Goal: Task Accomplishment & Management: Complete application form

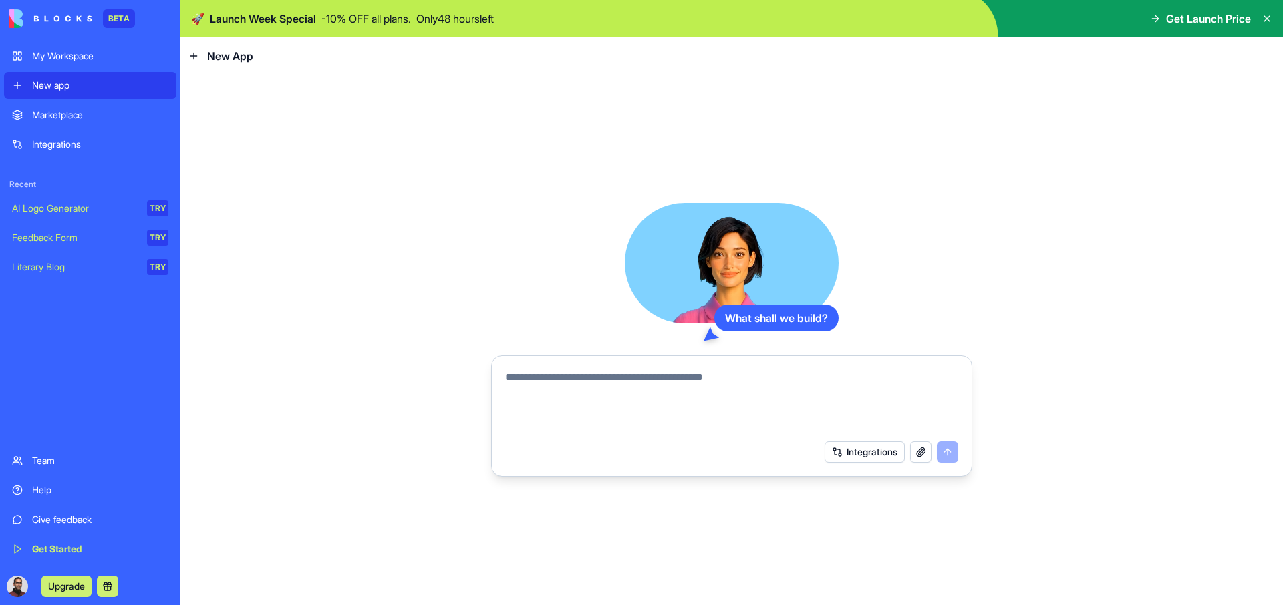
click at [580, 391] on textarea at bounding box center [731, 402] width 453 height 64
type textarea "*"
type textarea "**********"
click at [946, 456] on button "submit" at bounding box center [947, 452] width 21 height 21
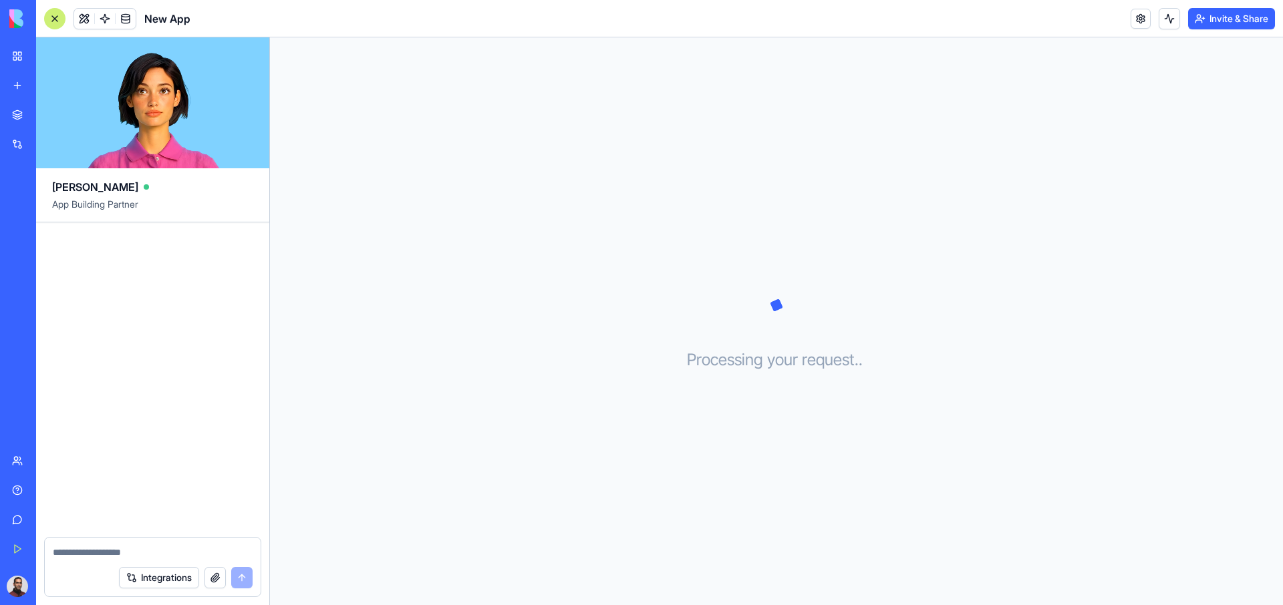
click at [19, 138] on link "Integrations" at bounding box center [30, 144] width 53 height 27
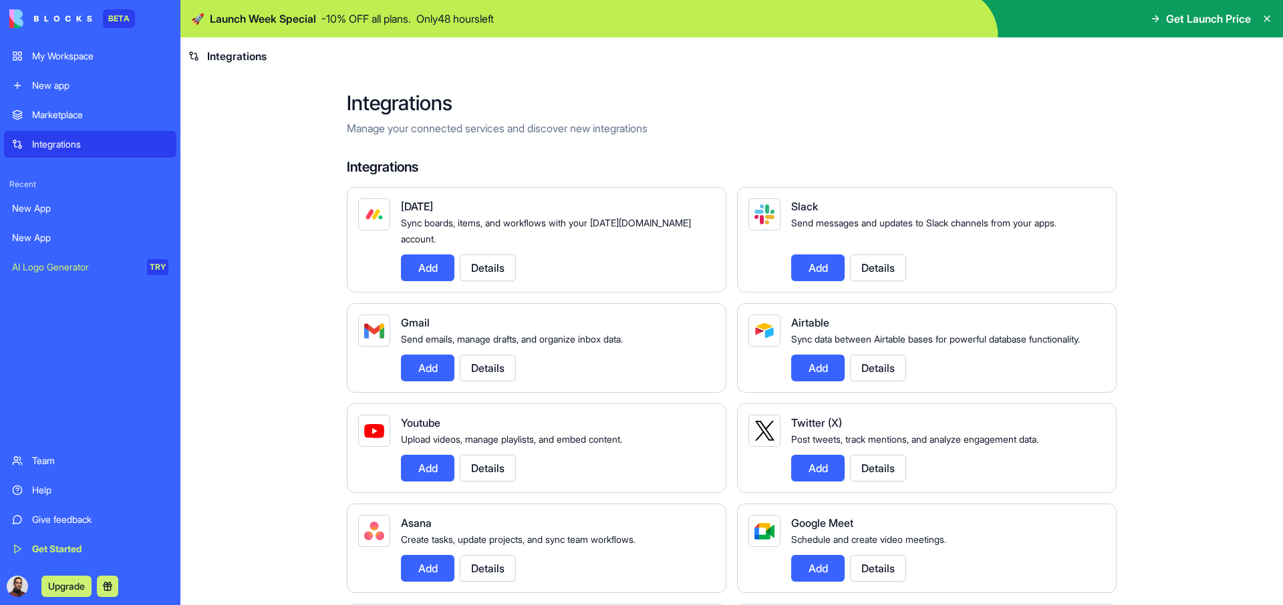
click at [492, 255] on button "Details" at bounding box center [488, 268] width 56 height 27
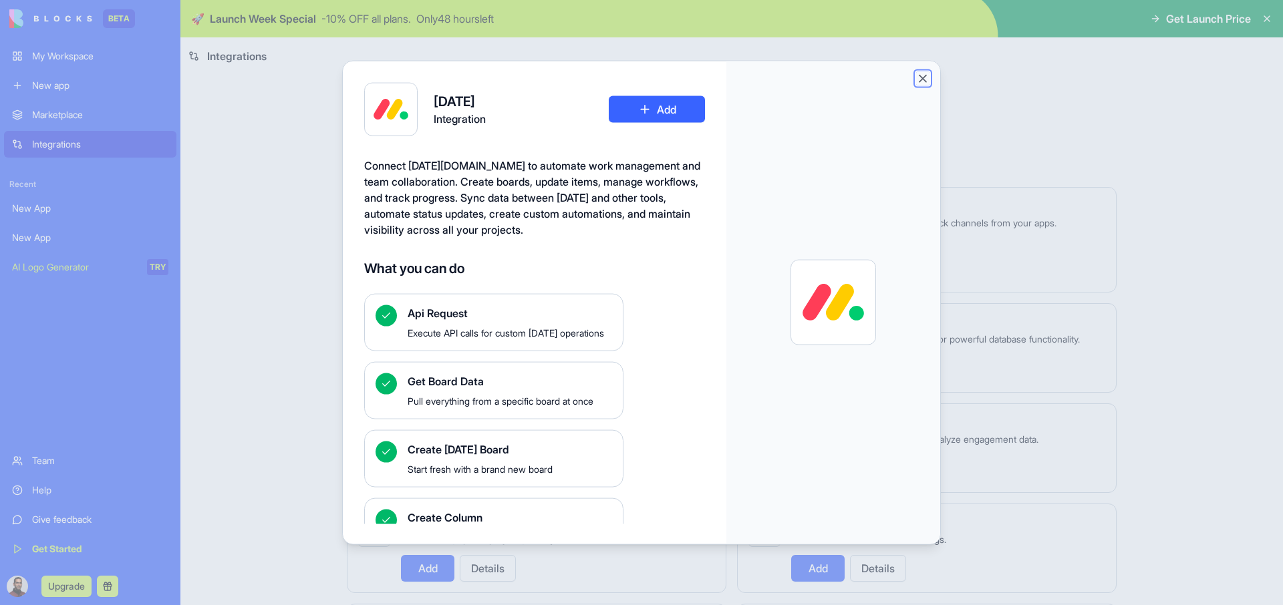
click at [924, 77] on button "Close" at bounding box center [922, 78] width 13 height 13
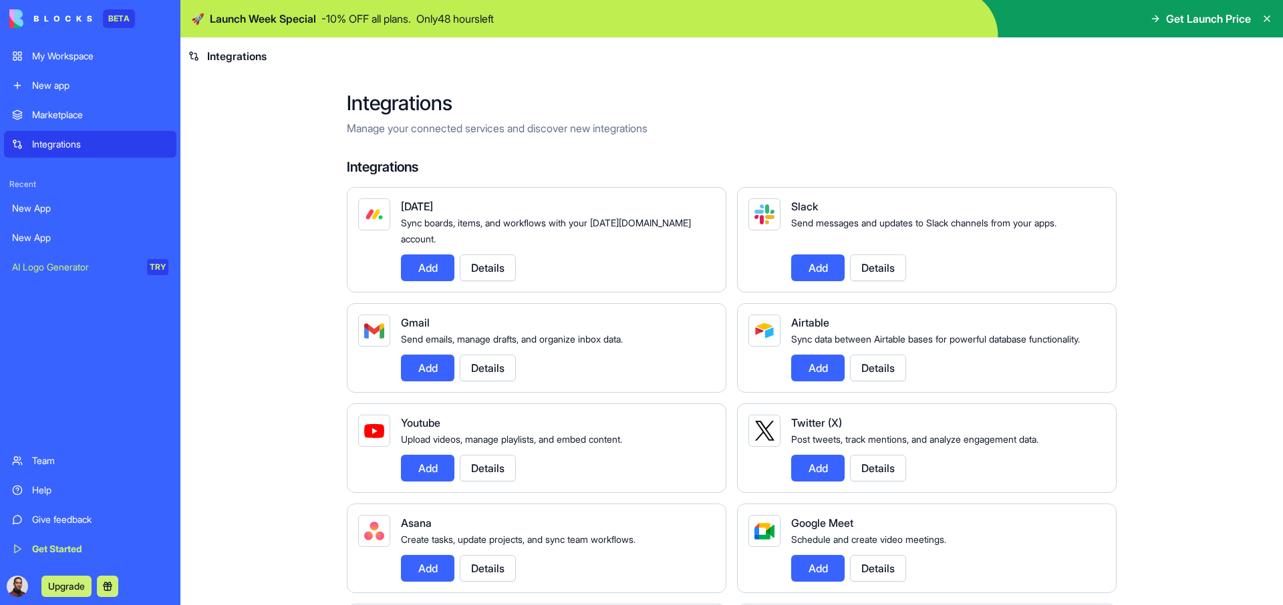
click at [94, 58] on div "My Workspace" at bounding box center [100, 55] width 136 height 13
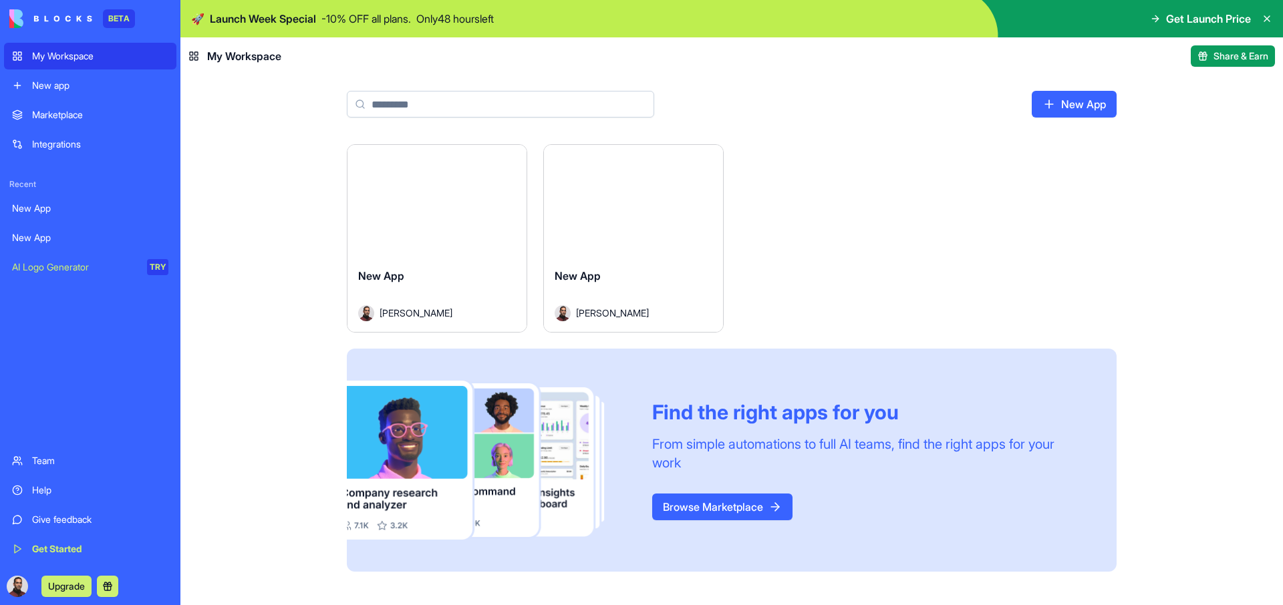
click at [449, 206] on button "Launch" at bounding box center [437, 201] width 100 height 27
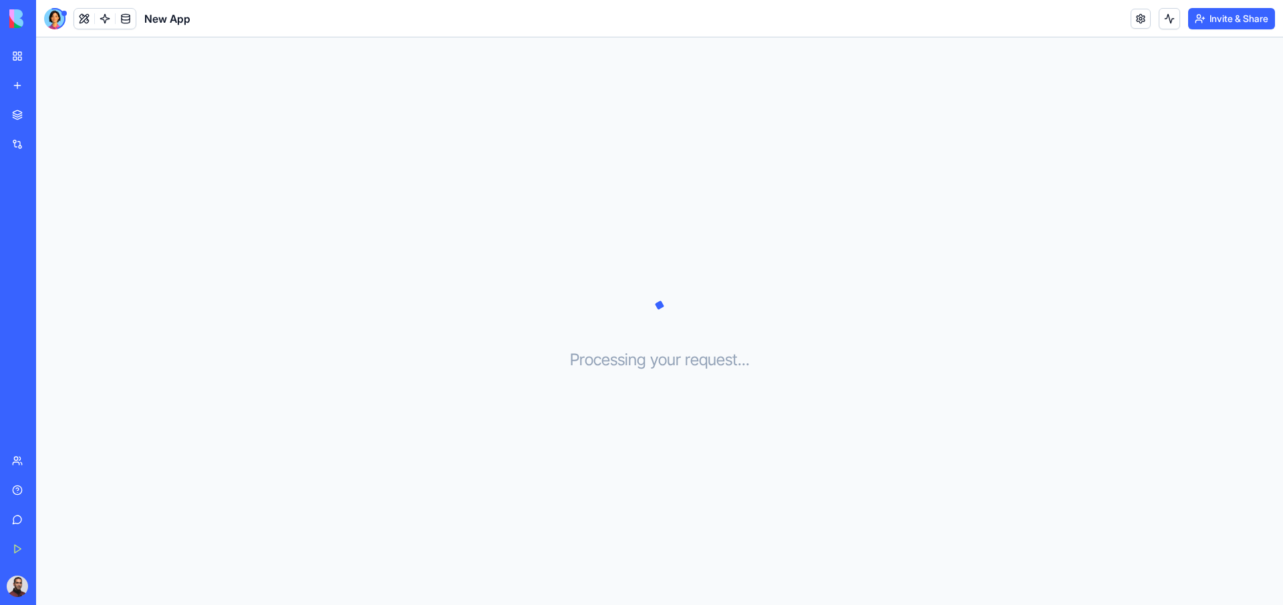
click at [13, 60] on link "My Workspace" at bounding box center [30, 56] width 53 height 27
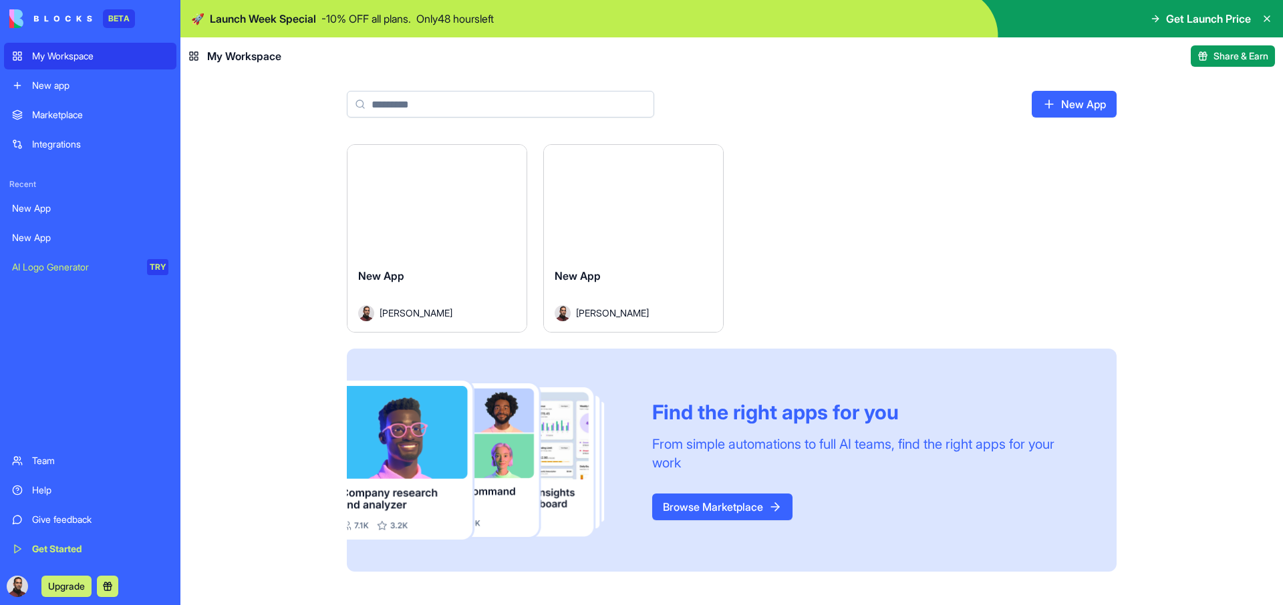
click at [59, 117] on div "Marketplace" at bounding box center [100, 114] width 136 height 13
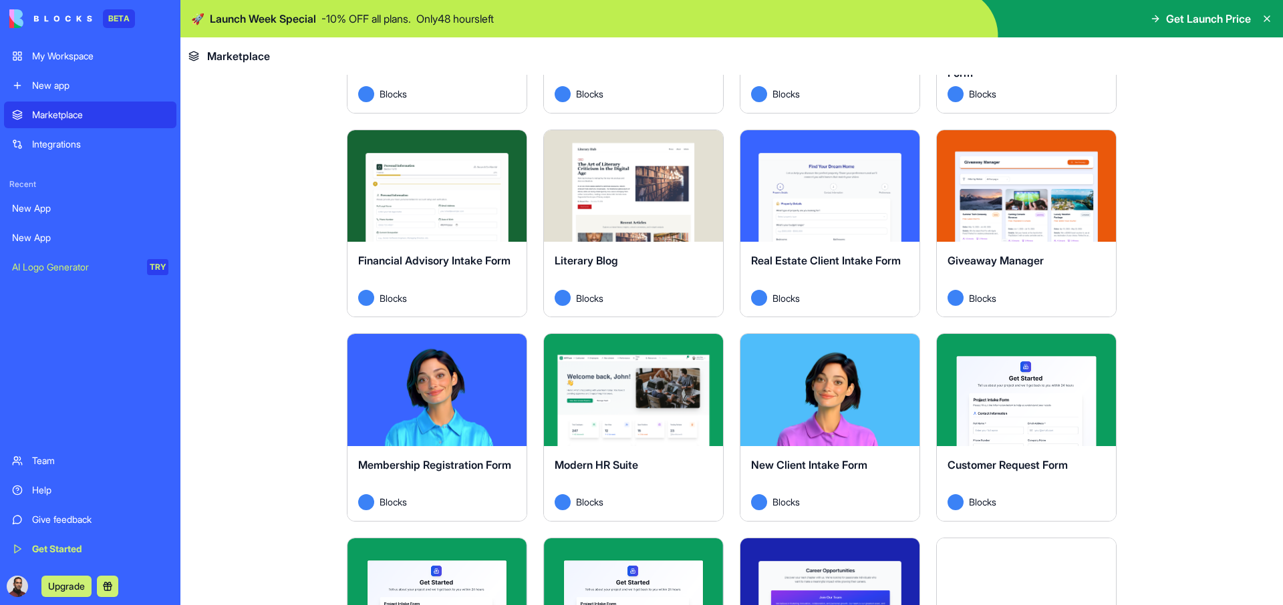
scroll to position [1242, 0]
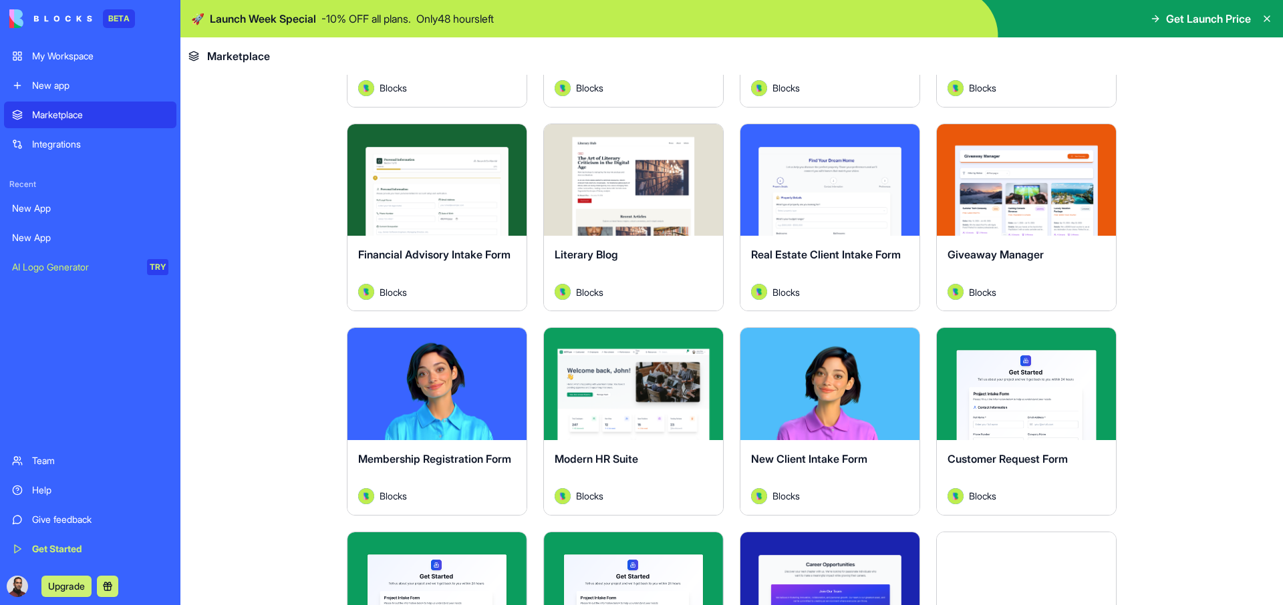
click at [646, 382] on button "Explore" at bounding box center [633, 384] width 100 height 27
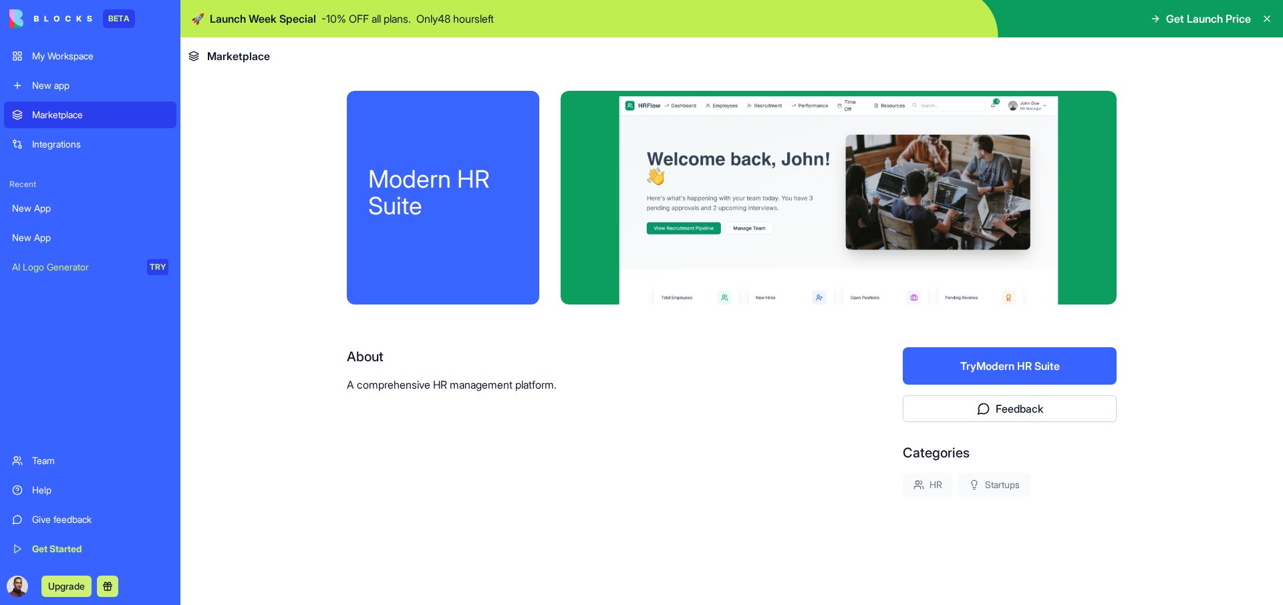
click at [1004, 372] on button "Try Modern HR Suite" at bounding box center [1010, 366] width 214 height 37
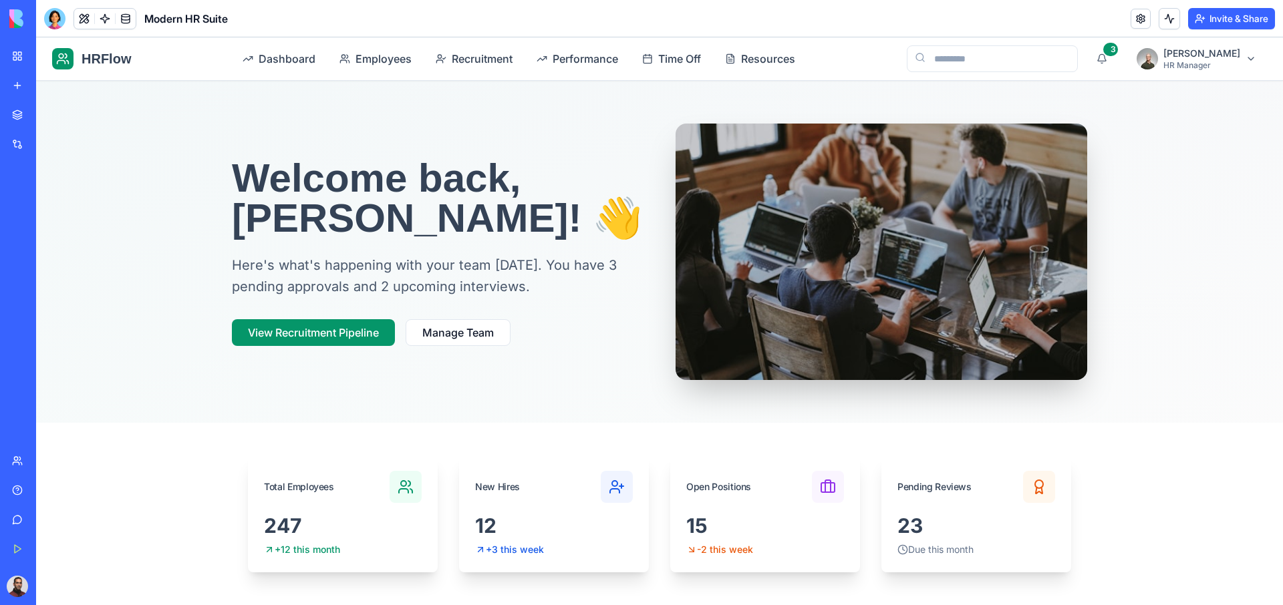
click at [19, 61] on link "My Workspace" at bounding box center [30, 56] width 53 height 27
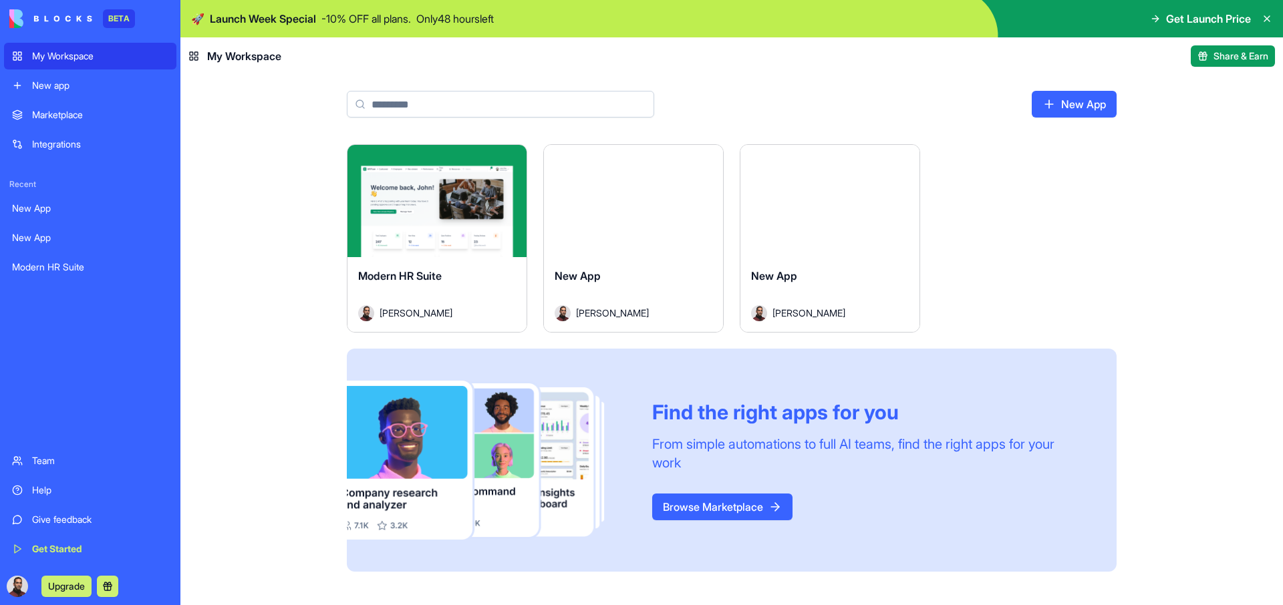
click at [59, 79] on div "New app" at bounding box center [100, 85] width 136 height 13
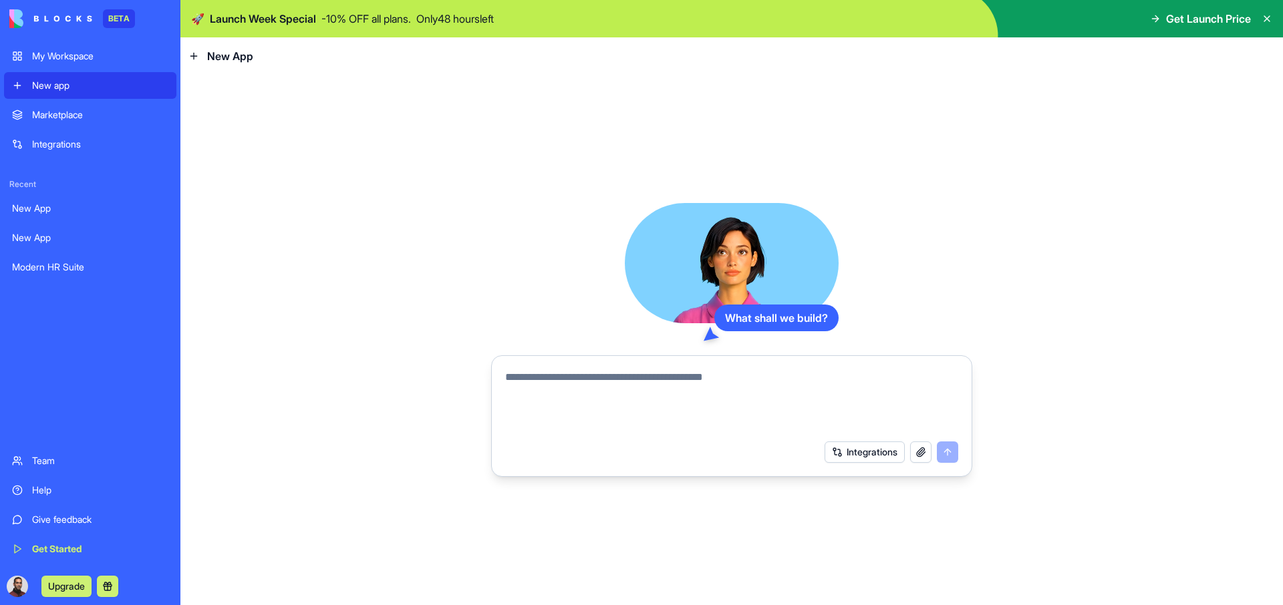
click at [611, 396] on textarea at bounding box center [731, 402] width 453 height 64
type textarea "*"
type textarea "**********"
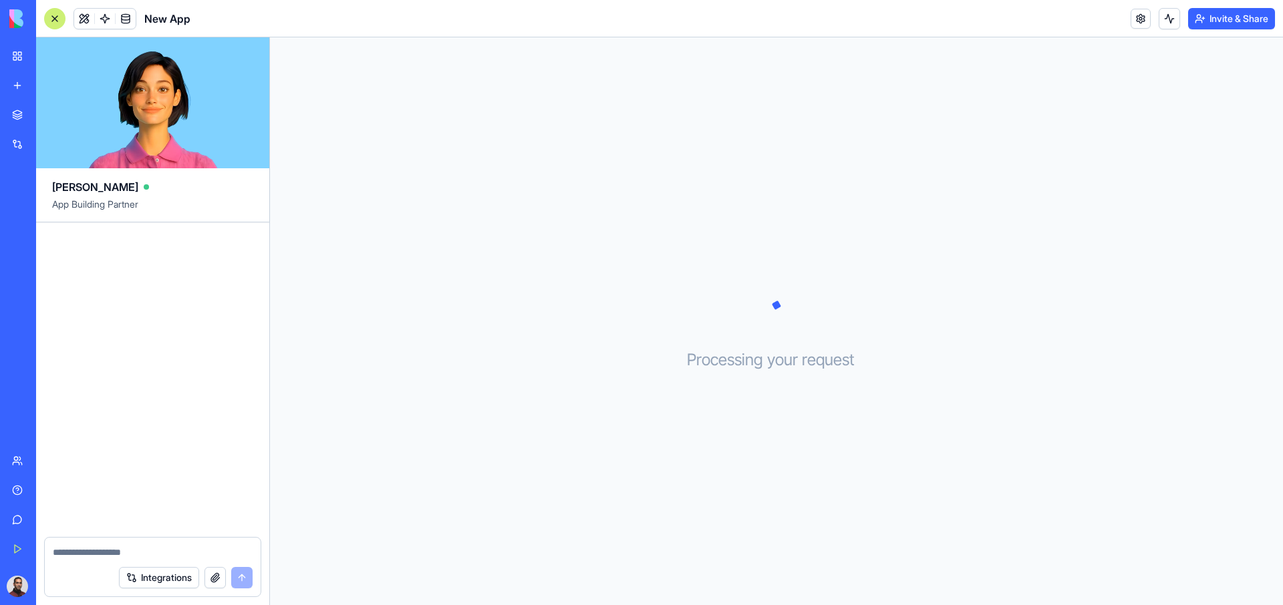
drag, startPoint x: 869, startPoint y: 352, endPoint x: 722, endPoint y: 515, distance: 219.1
click at [809, 422] on div "Processing your request . . ." at bounding box center [776, 321] width 1013 height 568
click at [835, 362] on h3 "Processing your request . . ." at bounding box center [777, 360] width 180 height 21
click at [89, 555] on textarea at bounding box center [153, 552] width 200 height 13
type textarea "*****"
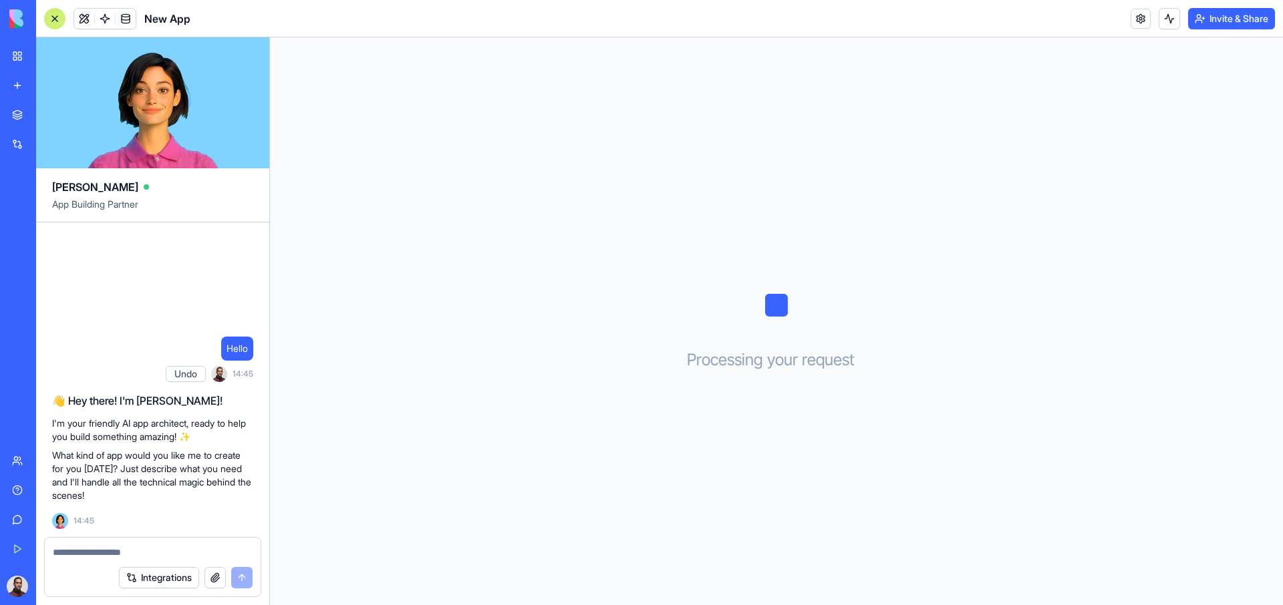
click at [100, 554] on textarea at bounding box center [153, 552] width 200 height 13
click at [130, 545] on div at bounding box center [153, 548] width 216 height 21
click at [104, 550] on textarea at bounding box center [153, 552] width 200 height 13
type textarea "**********"
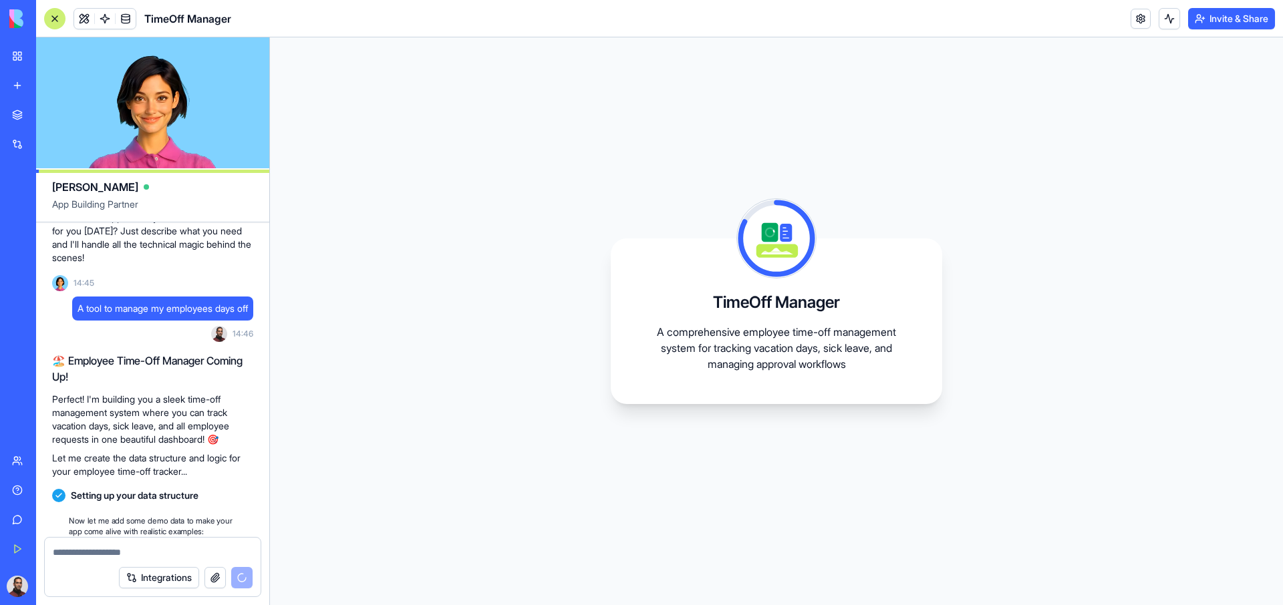
scroll to position [412, 0]
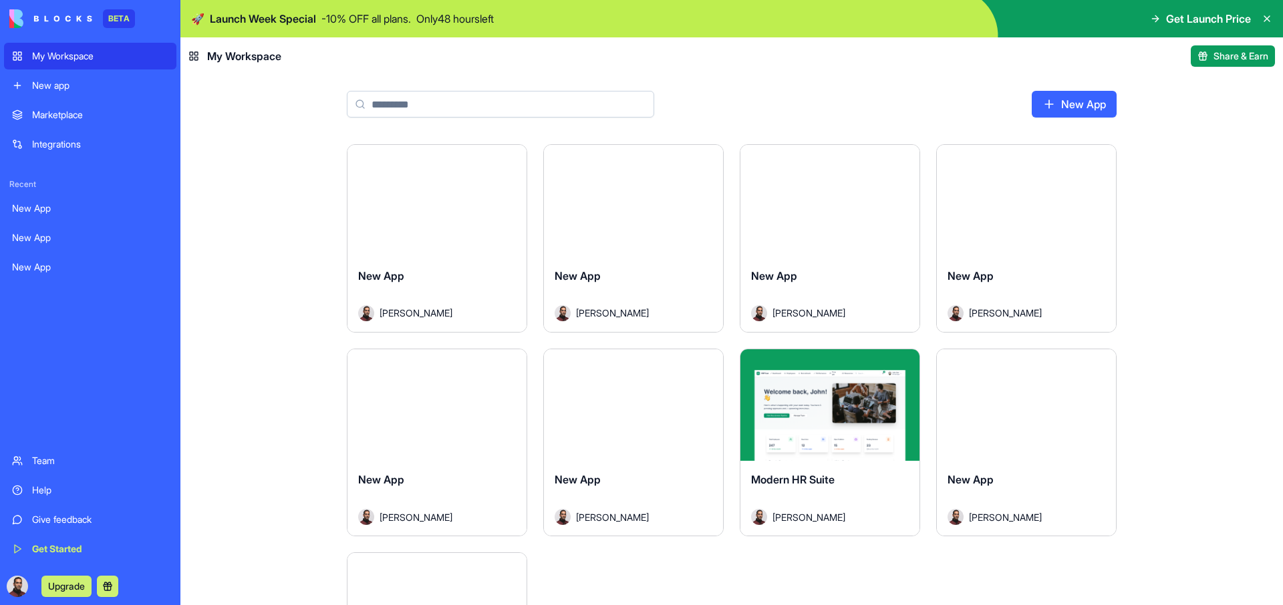
click at [48, 22] on img at bounding box center [50, 18] width 83 height 19
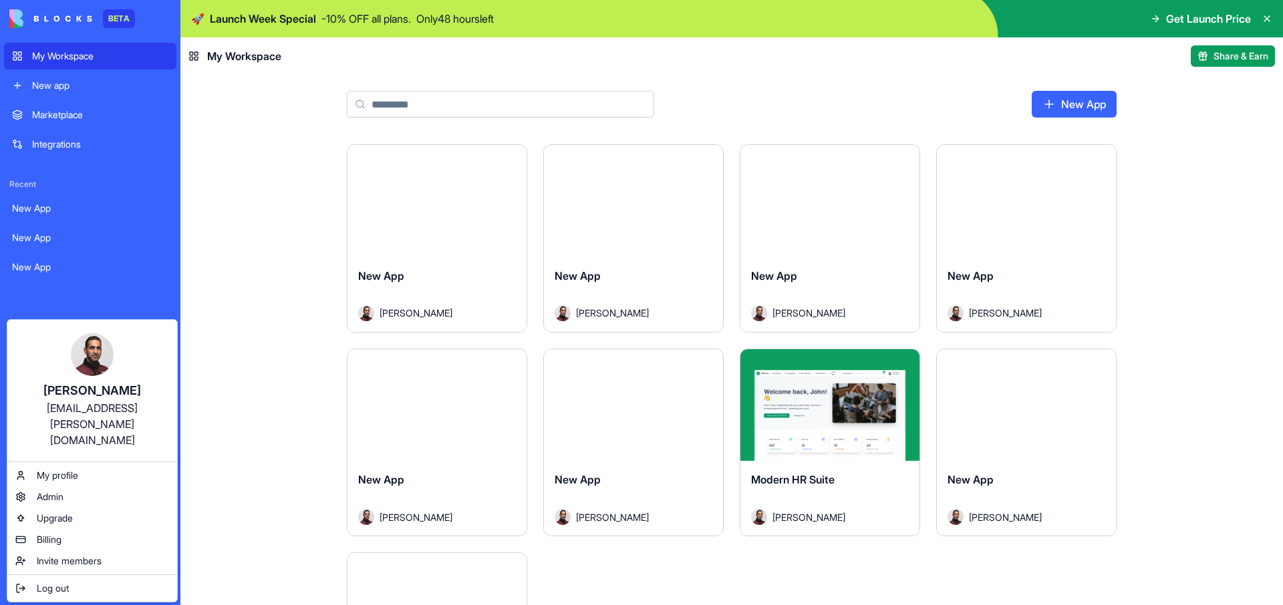
click at [97, 286] on html "BETA My Workspace New app Marketplace Integrations Recent New App New App New A…" at bounding box center [641, 302] width 1283 height 605
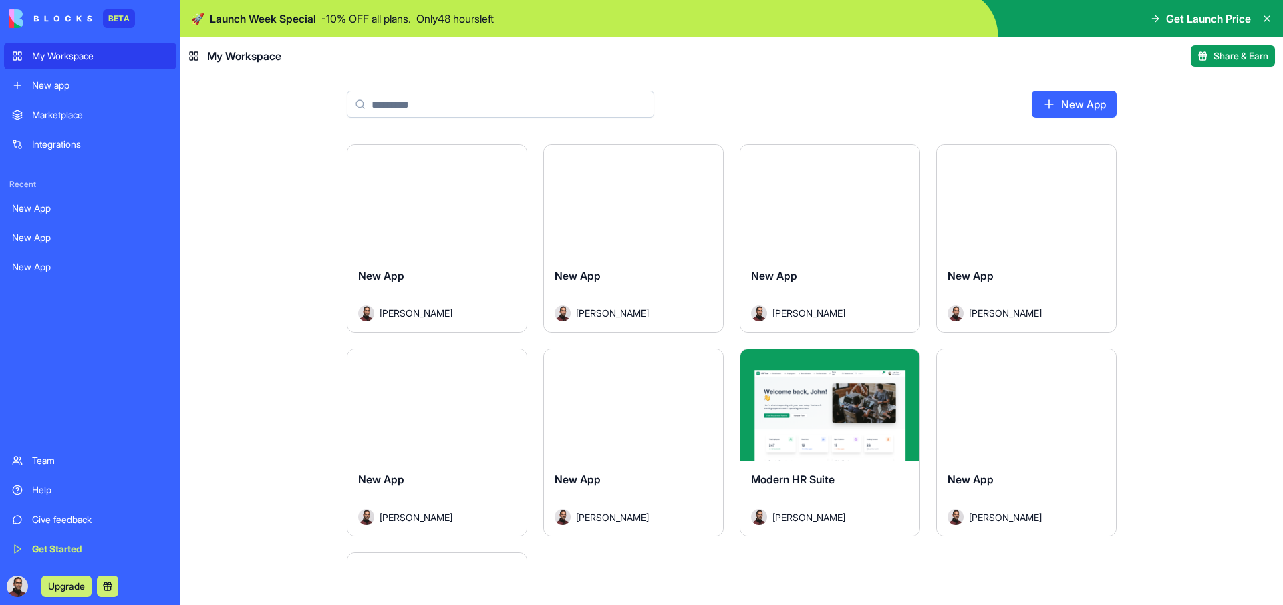
click at [44, 458] on div "Team" at bounding box center [100, 460] width 136 height 13
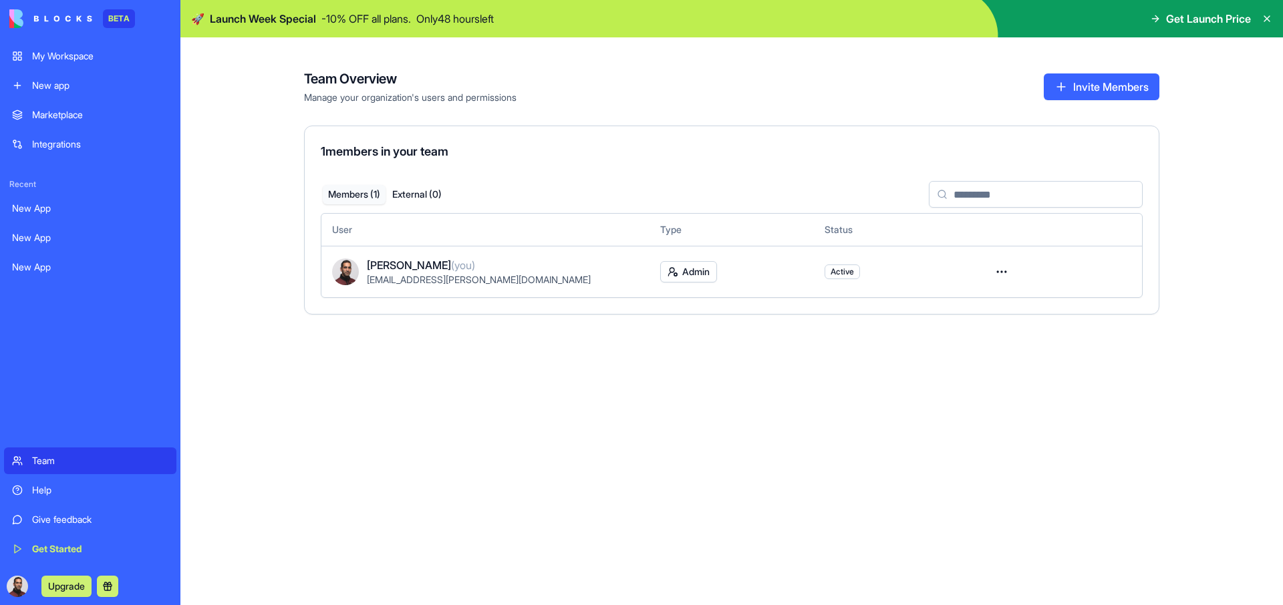
click at [64, 143] on div "Integrations" at bounding box center [100, 144] width 136 height 13
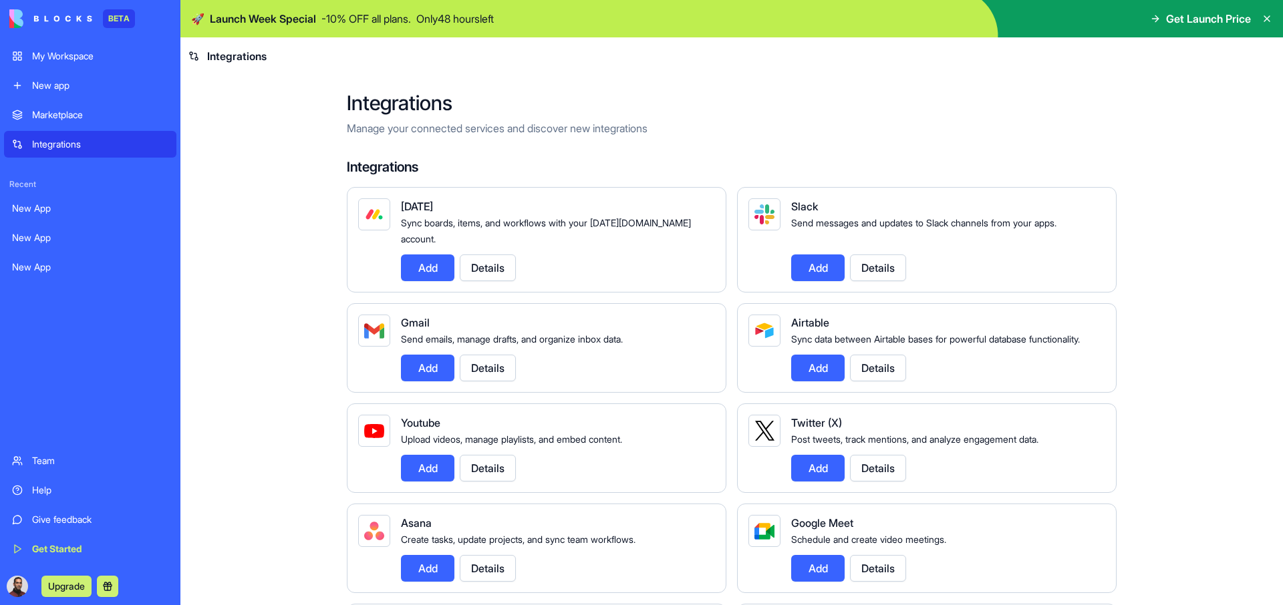
click at [70, 110] on div "Marketplace" at bounding box center [100, 114] width 136 height 13
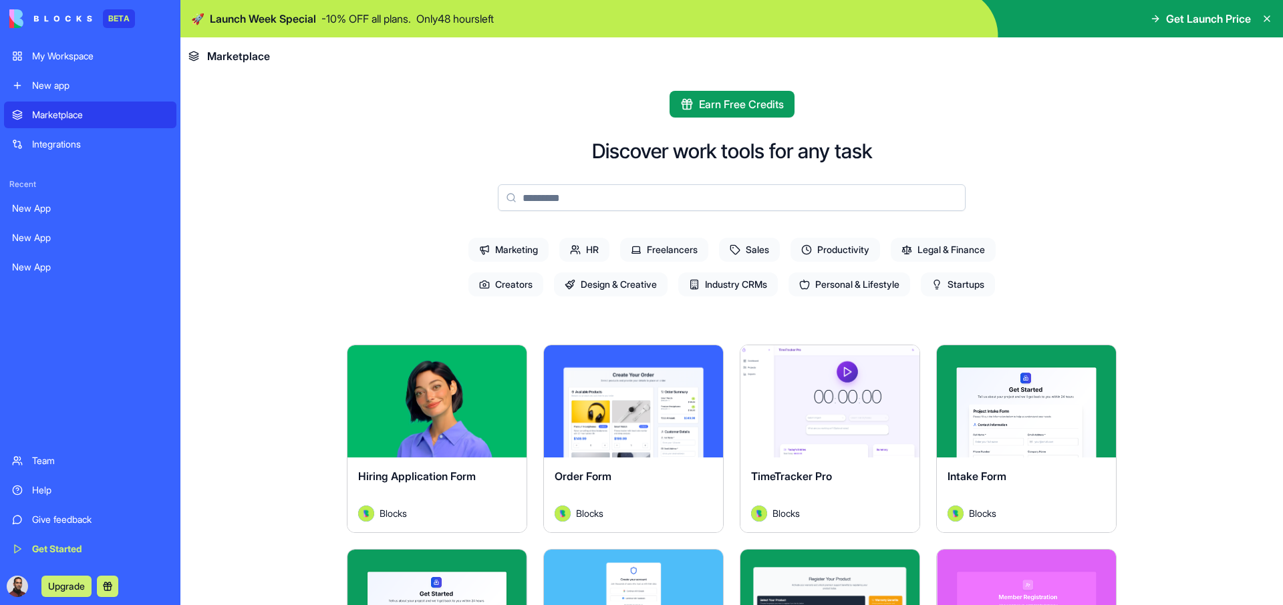
click at [57, 90] on div "New app" at bounding box center [100, 85] width 136 height 13
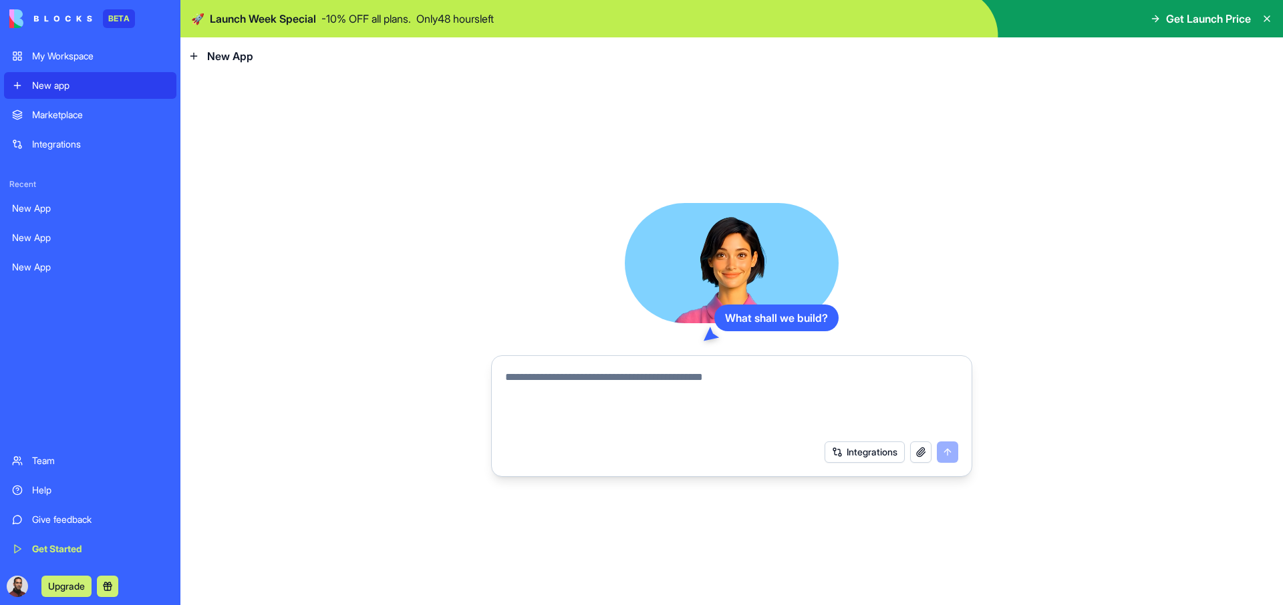
click at [229, 62] on span "New App" at bounding box center [230, 56] width 46 height 16
click at [1265, 18] on icon at bounding box center [1267, 18] width 11 height 11
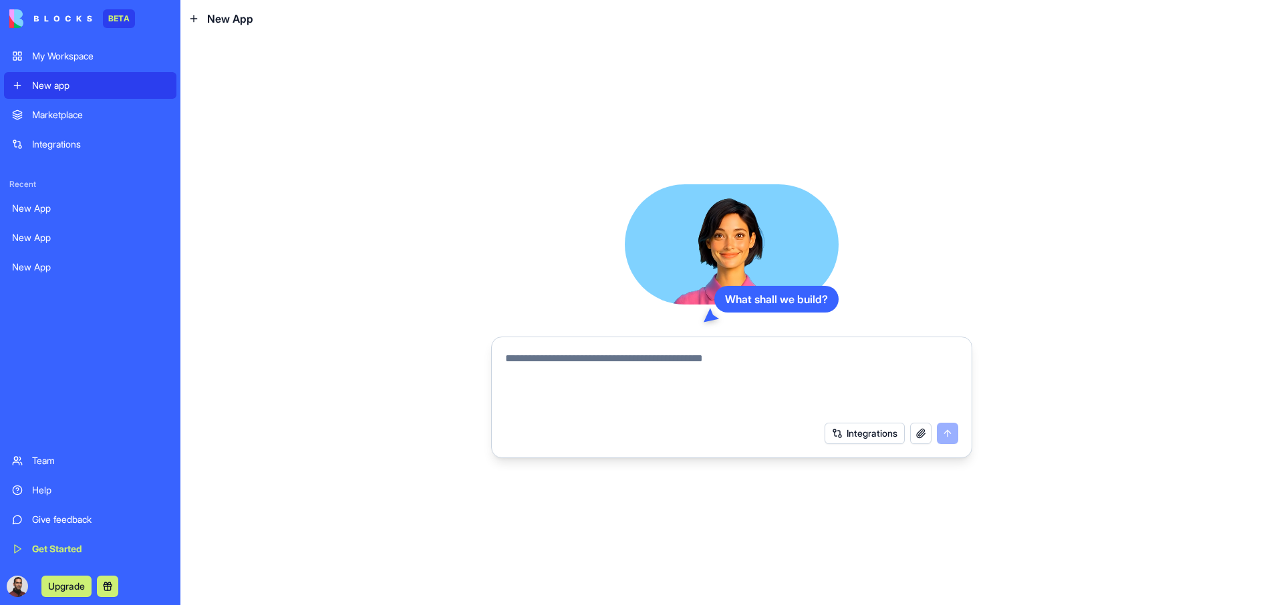
click at [61, 52] on div "My Workspace" at bounding box center [100, 55] width 136 height 13
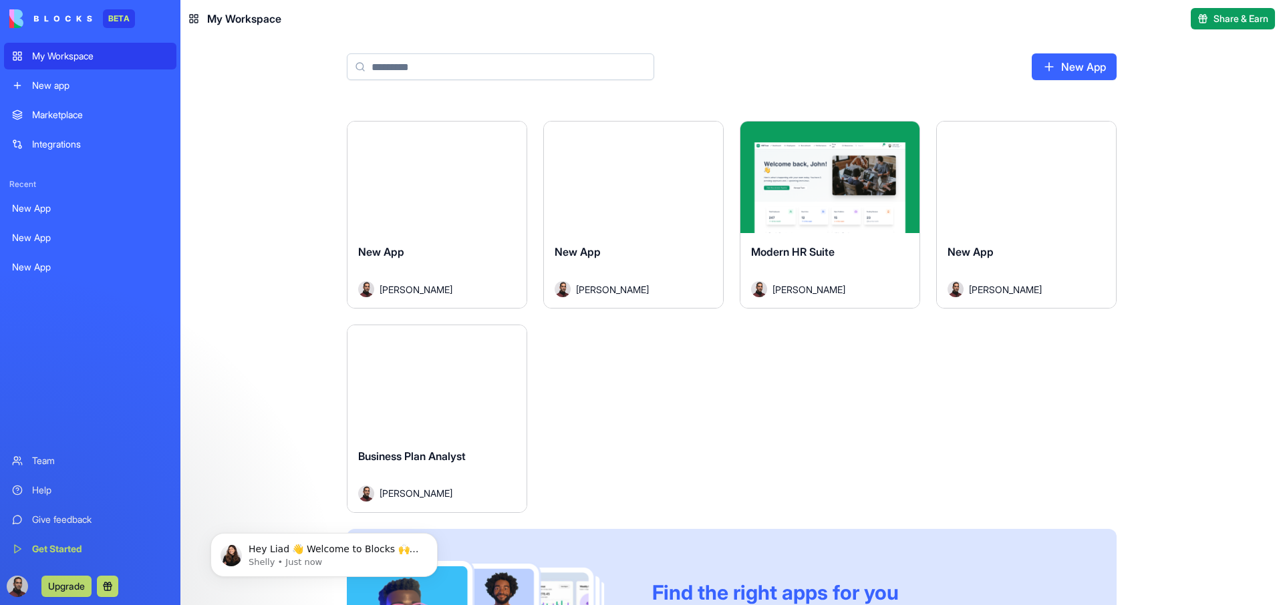
scroll to position [240, 0]
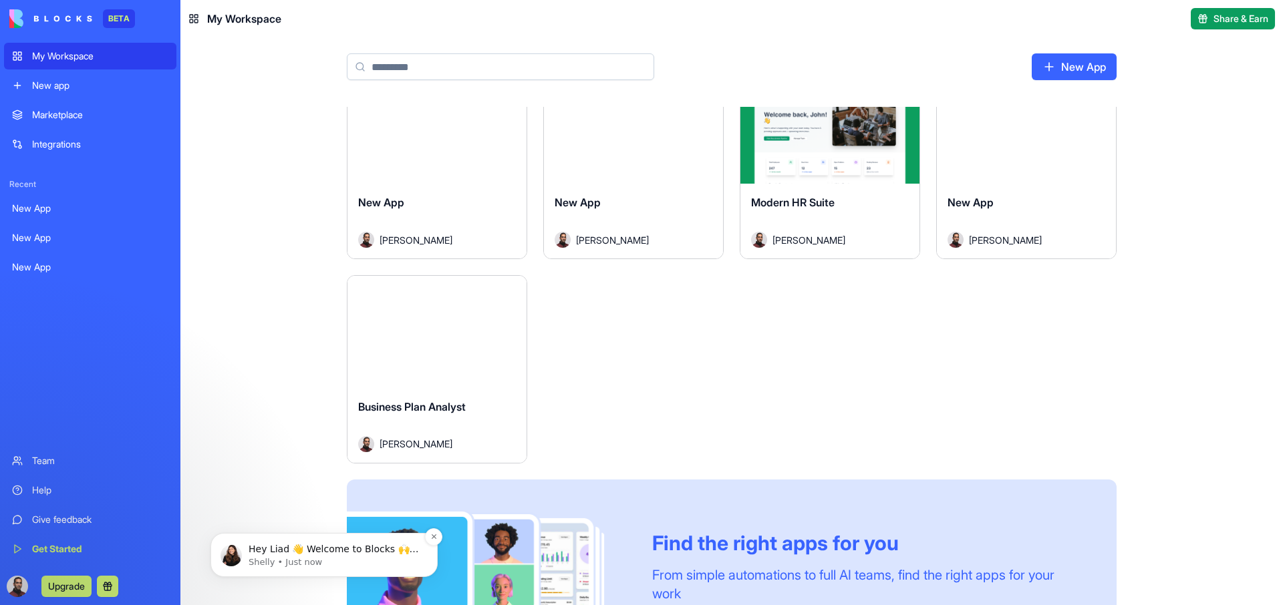
click at [307, 564] on p "Shelly • Just now" at bounding box center [335, 563] width 172 height 12
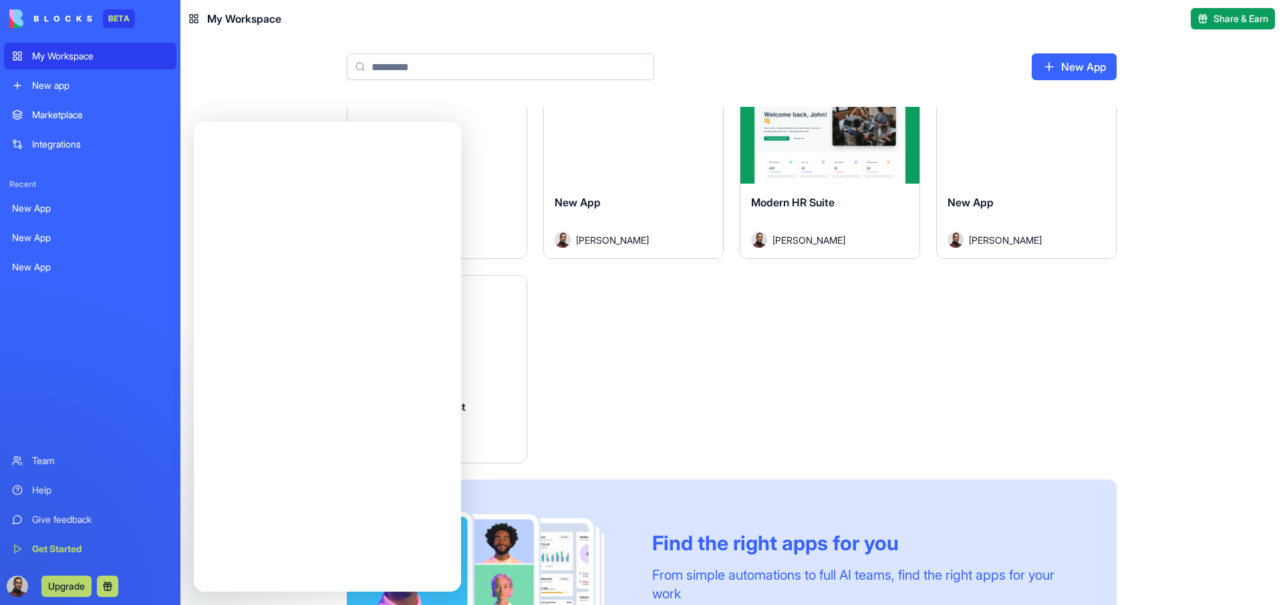
scroll to position [0, 0]
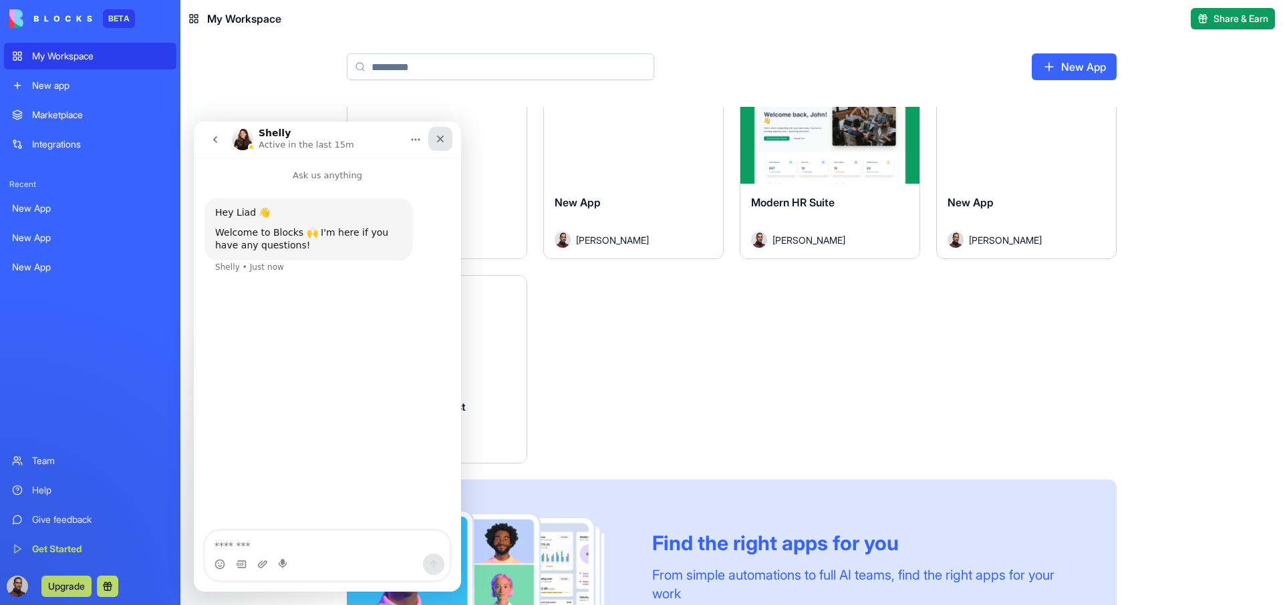
click at [448, 136] on div "Close" at bounding box center [440, 139] width 24 height 24
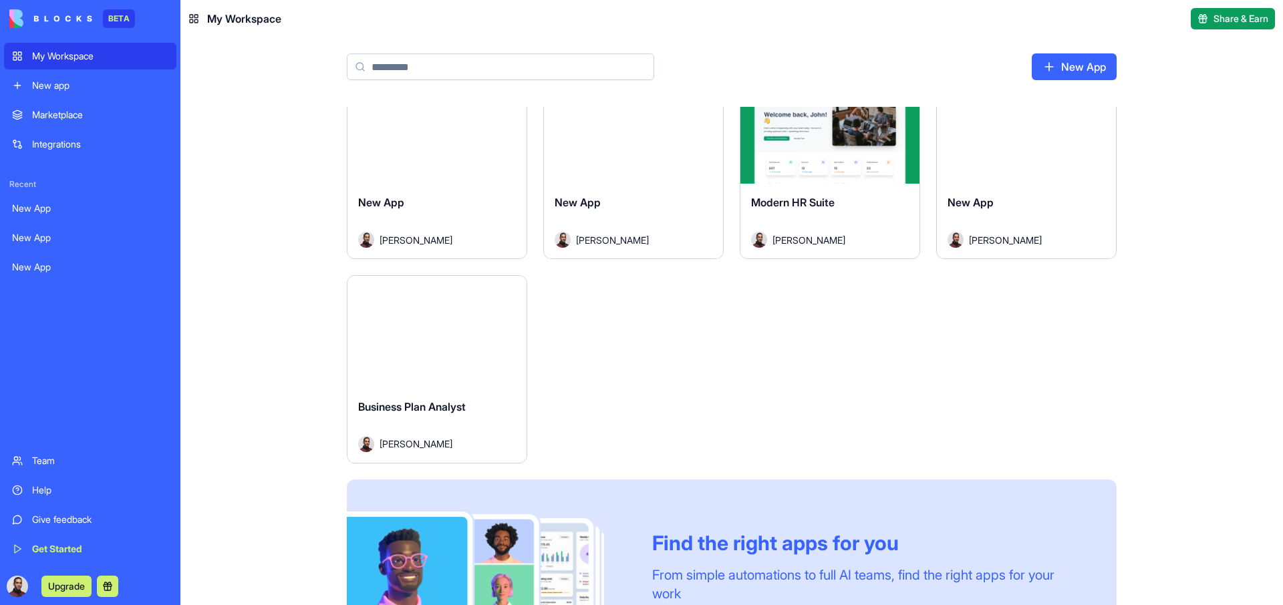
scroll to position [350, 0]
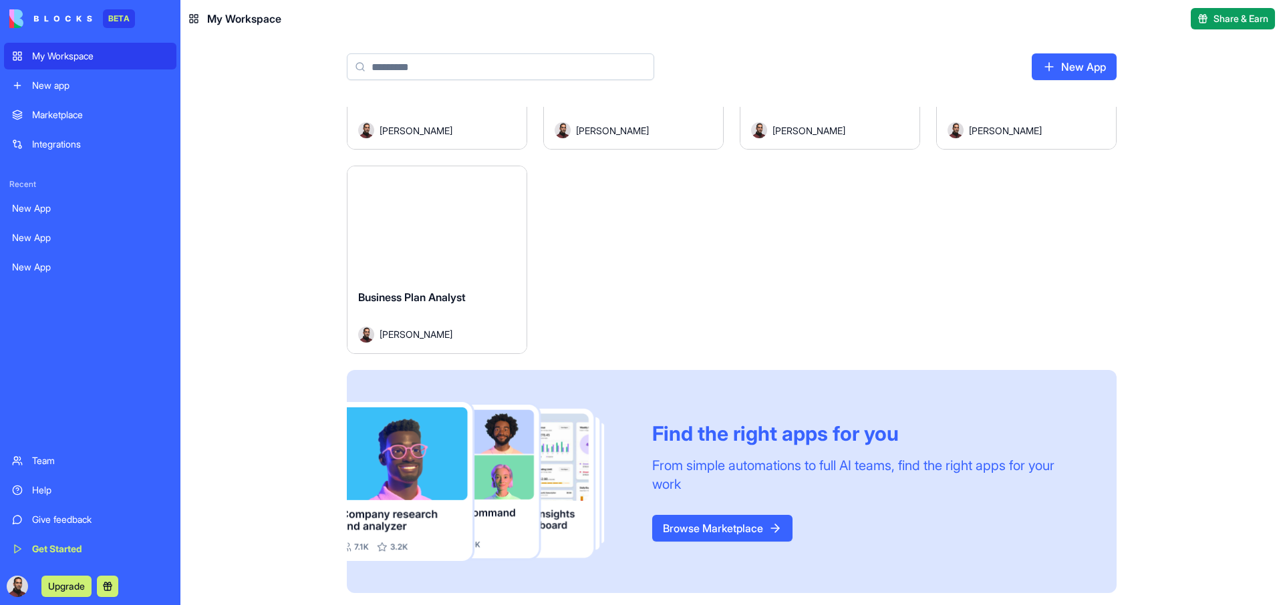
click at [710, 535] on link "Browse Marketplace" at bounding box center [722, 528] width 140 height 27
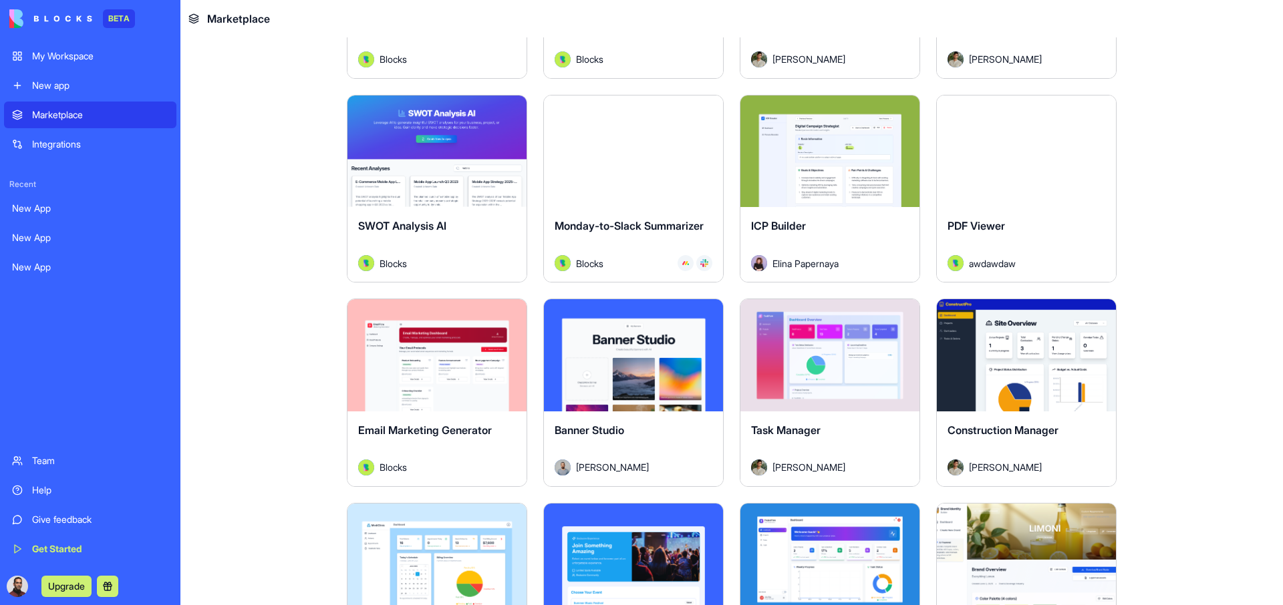
scroll to position [2052, 0]
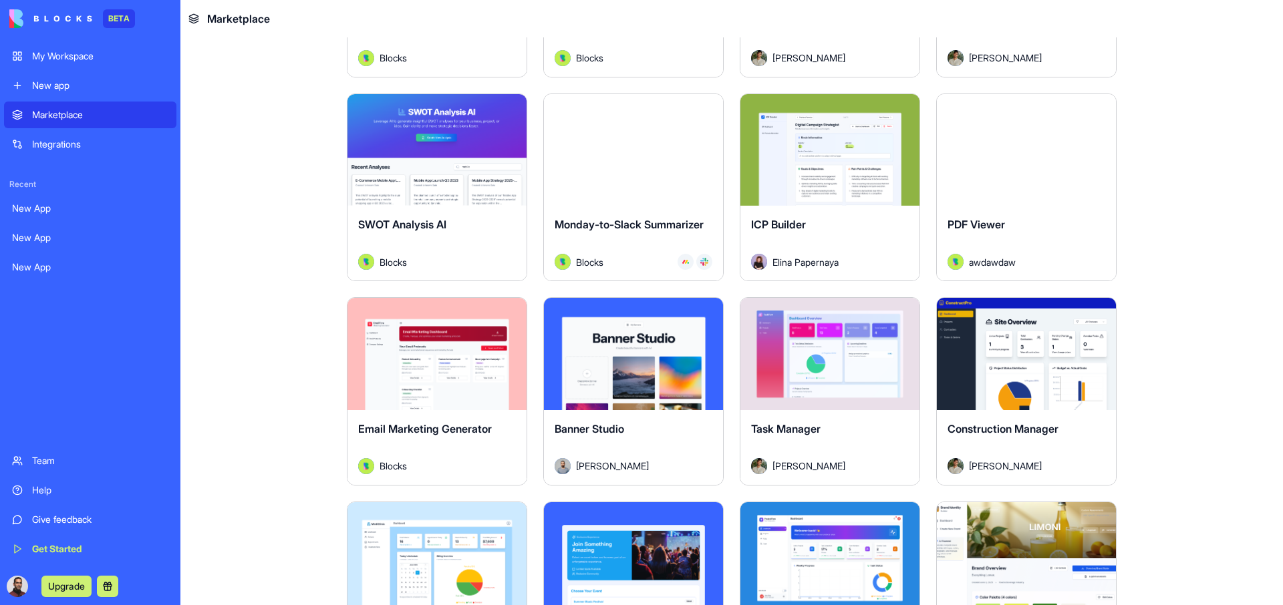
click at [833, 157] on button "Explore" at bounding box center [830, 149] width 100 height 27
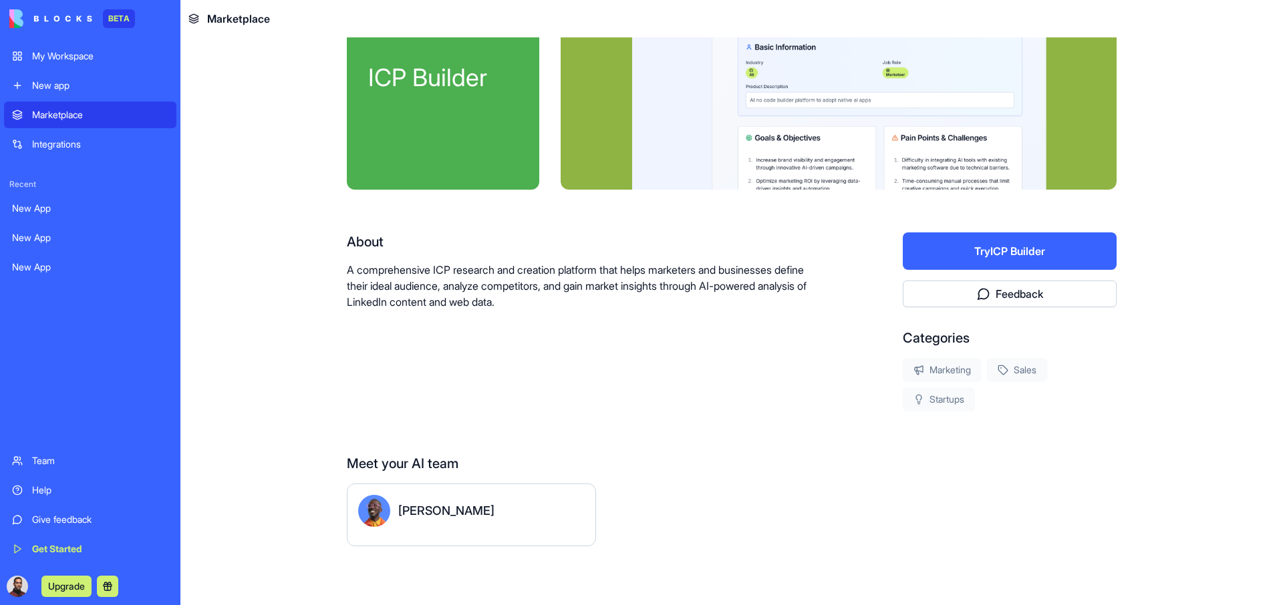
click at [1019, 255] on button "Try ICP Builder" at bounding box center [1010, 251] width 214 height 37
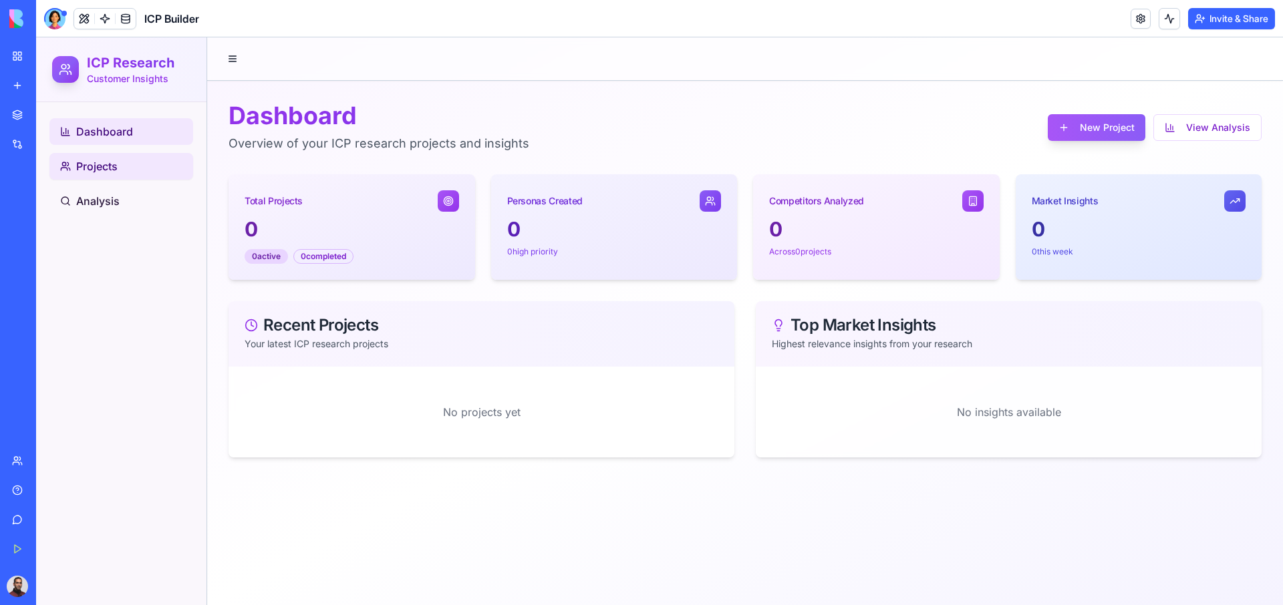
click at [90, 166] on span "Projects" at bounding box center [96, 166] width 41 height 16
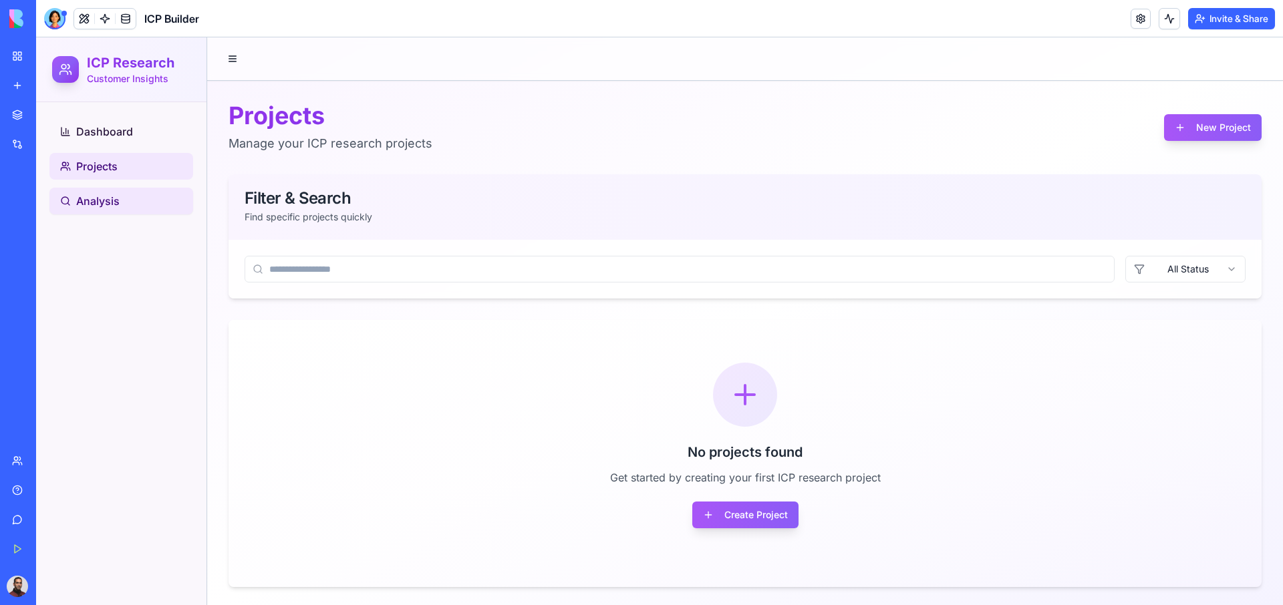
click at [104, 212] on link "Analysis" at bounding box center [121, 201] width 144 height 27
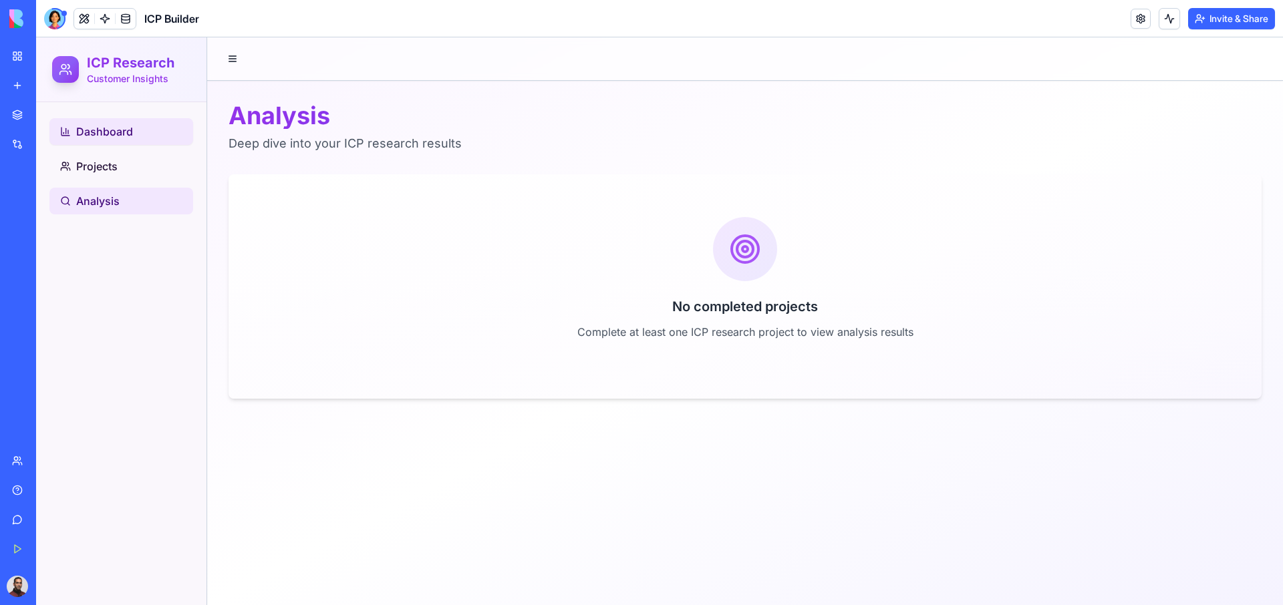
click at [116, 128] on span "Dashboard" at bounding box center [104, 132] width 57 height 16
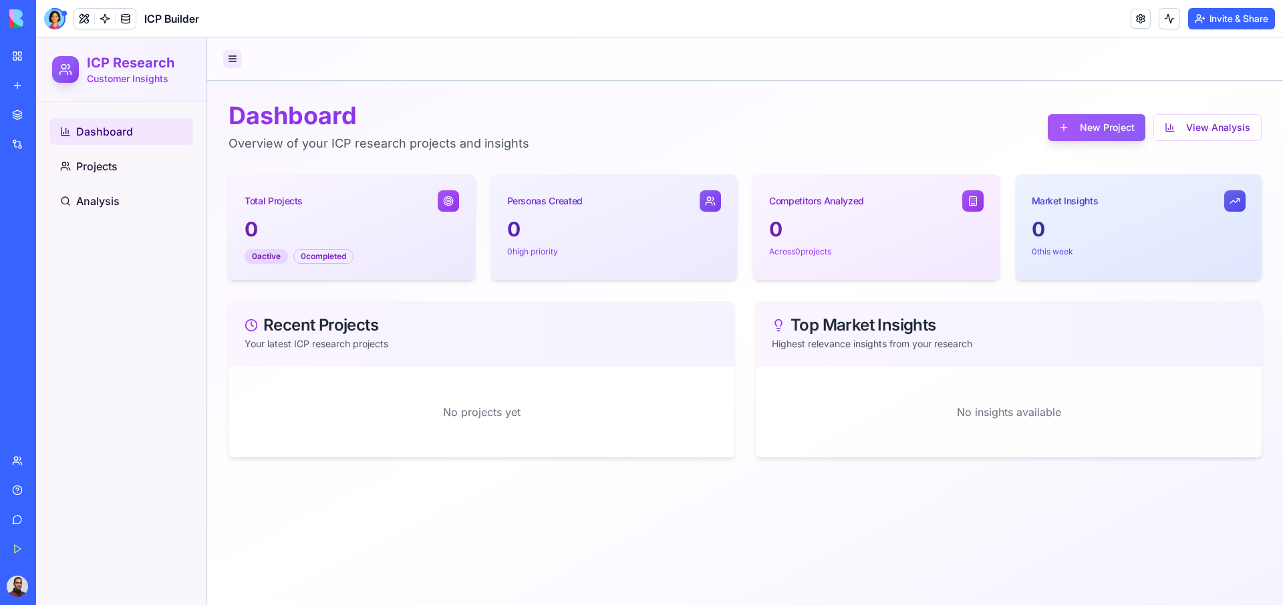
click at [236, 58] on button at bounding box center [232, 58] width 19 height 19
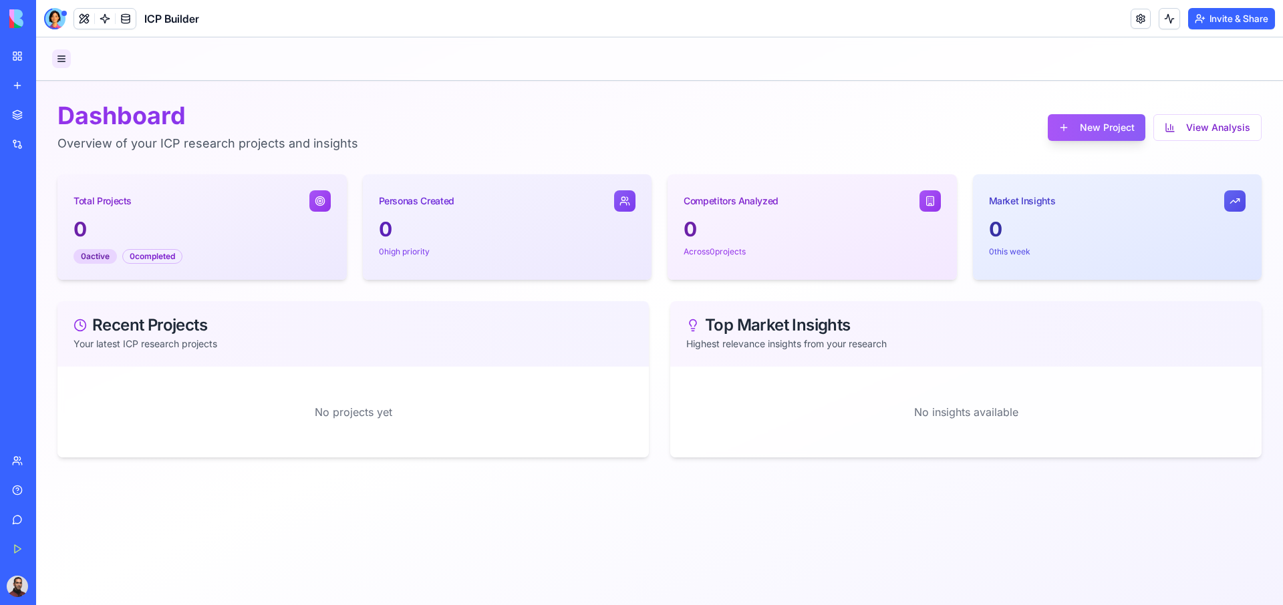
click at [58, 62] on button at bounding box center [61, 58] width 19 height 19
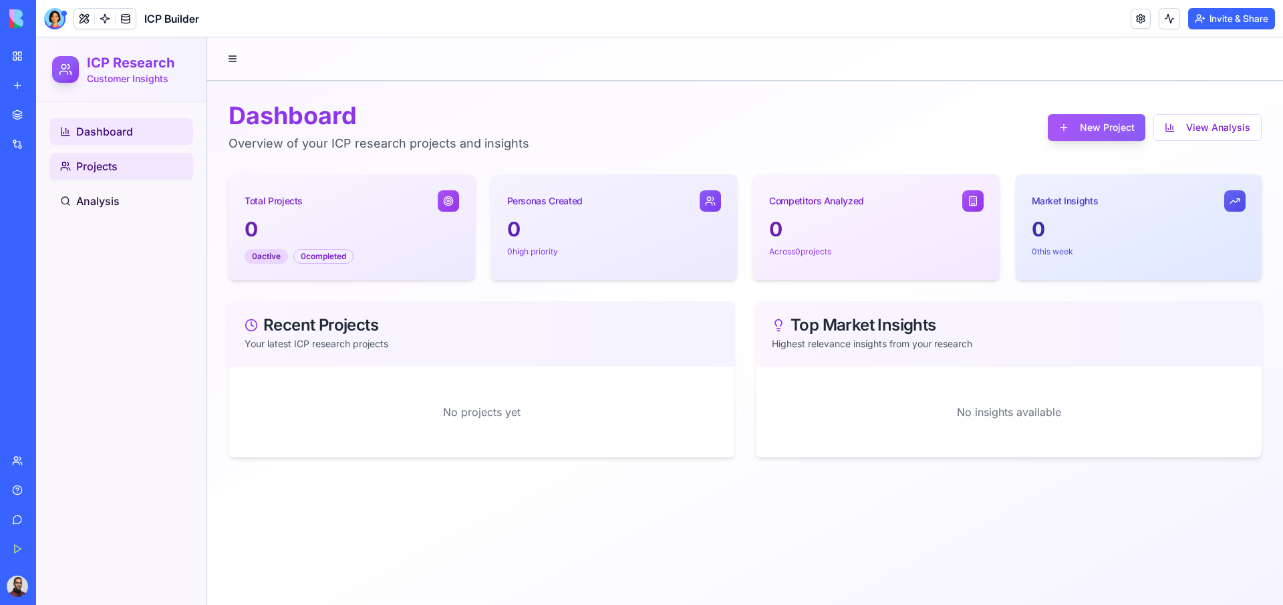
click at [90, 163] on span "Projects" at bounding box center [96, 166] width 41 height 16
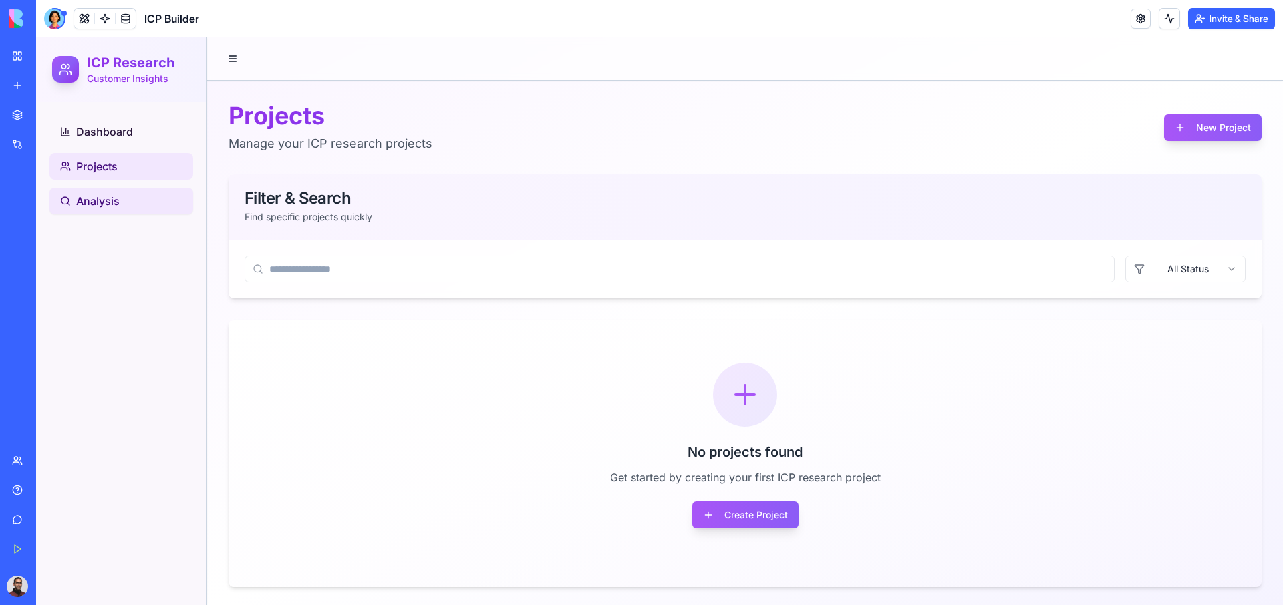
click at [94, 198] on span "Analysis" at bounding box center [97, 201] width 43 height 16
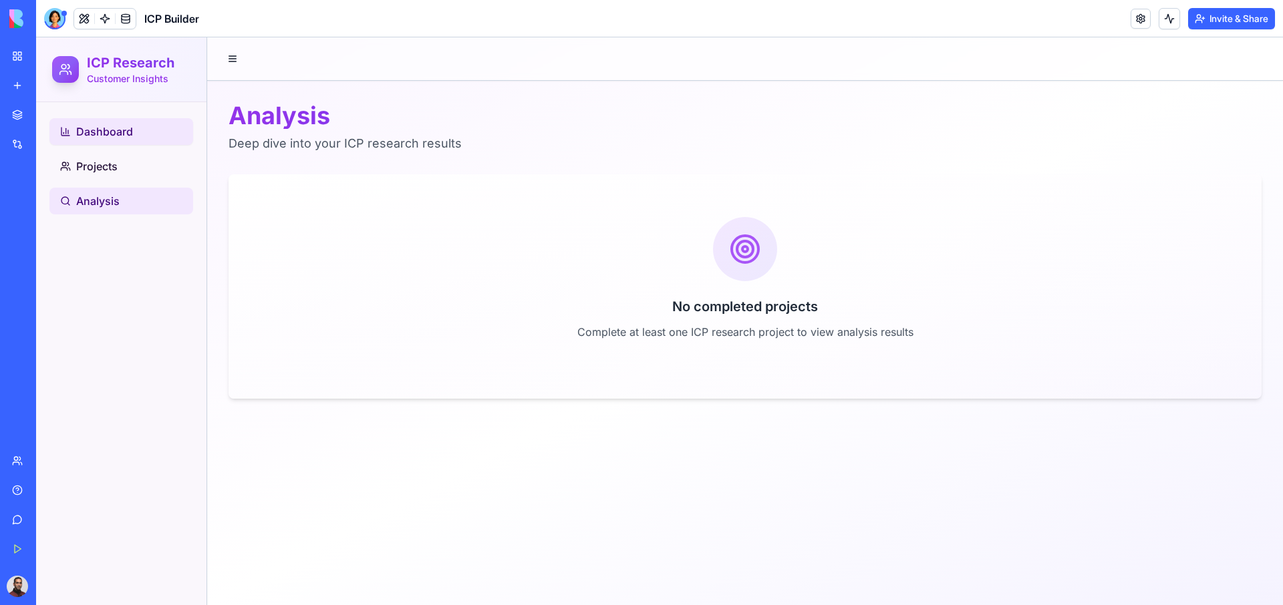
click at [120, 132] on span "Dashboard" at bounding box center [104, 132] width 57 height 16
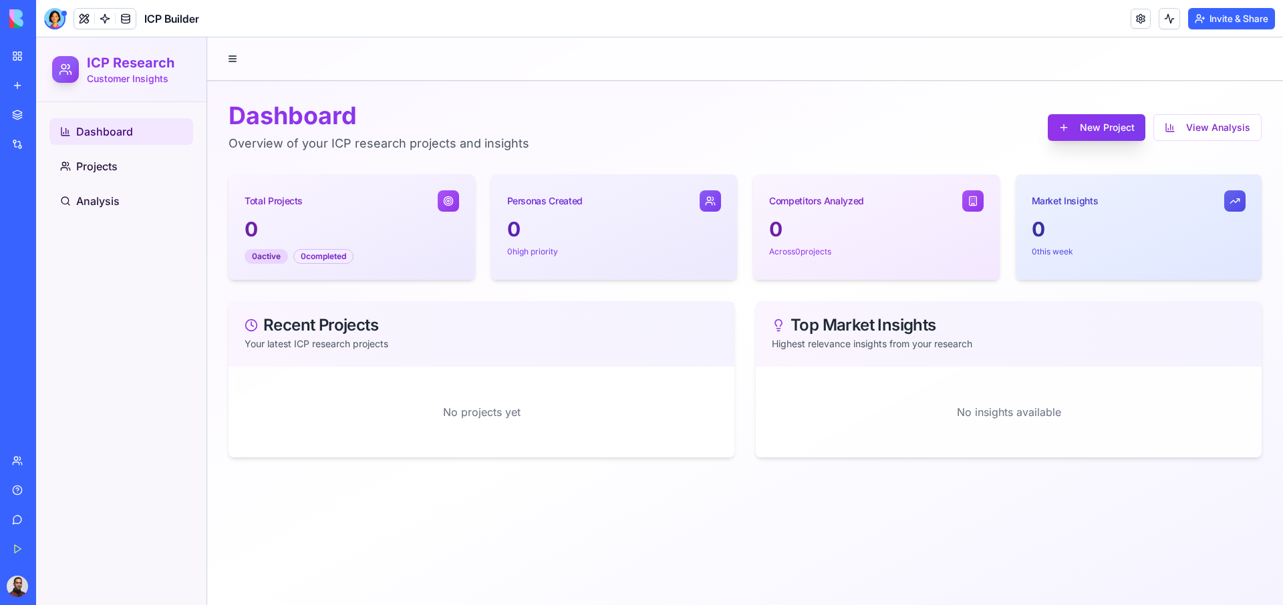
click at [1117, 128] on button "New Project" at bounding box center [1097, 127] width 98 height 27
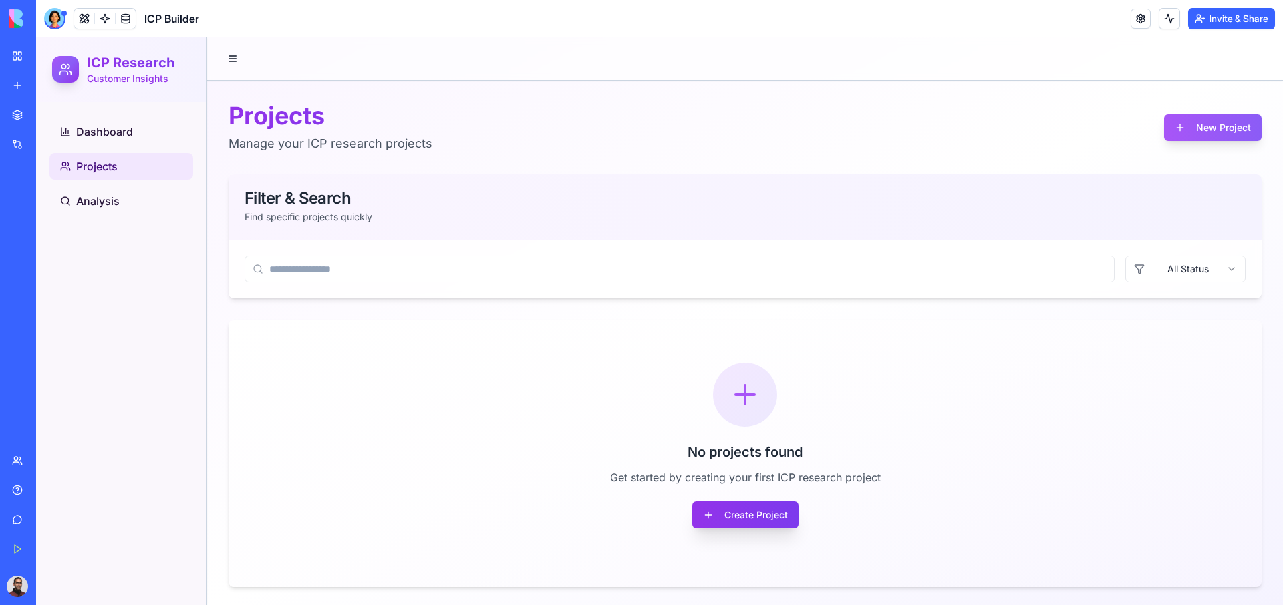
click at [742, 517] on button "Create Project" at bounding box center [745, 515] width 106 height 27
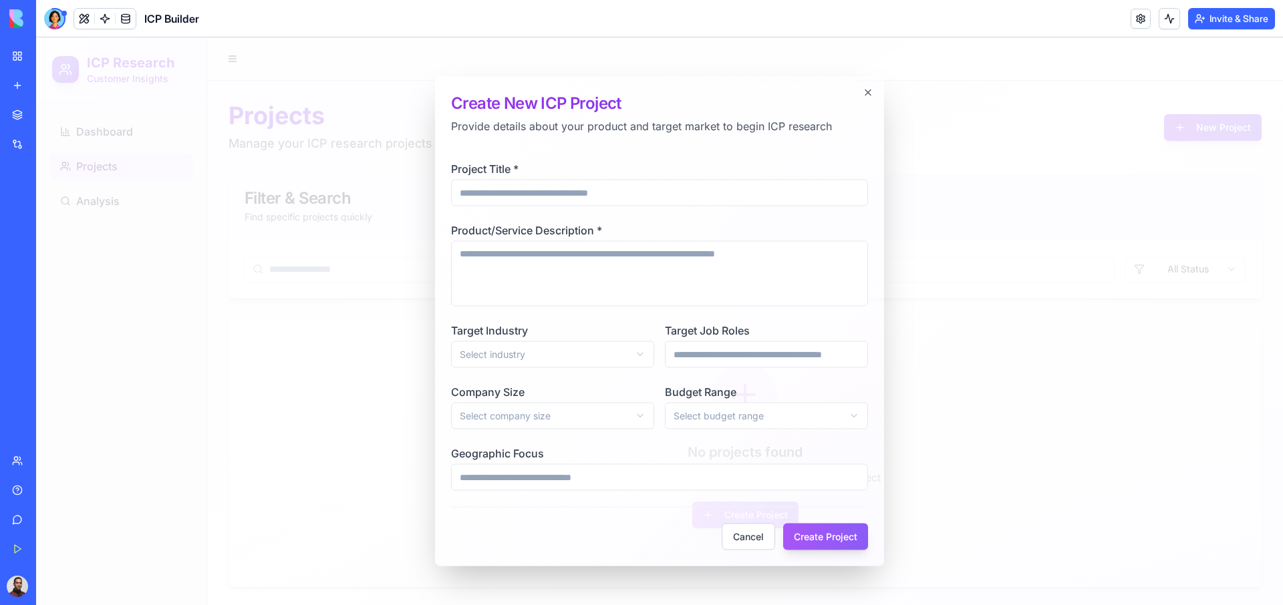
click at [871, 98] on div "**********" at bounding box center [659, 322] width 449 height 490
click at [859, 93] on h2 "Create New ICP Project" at bounding box center [659, 103] width 417 height 21
click at [867, 92] on icon "button" at bounding box center [867, 92] width 5 height 5
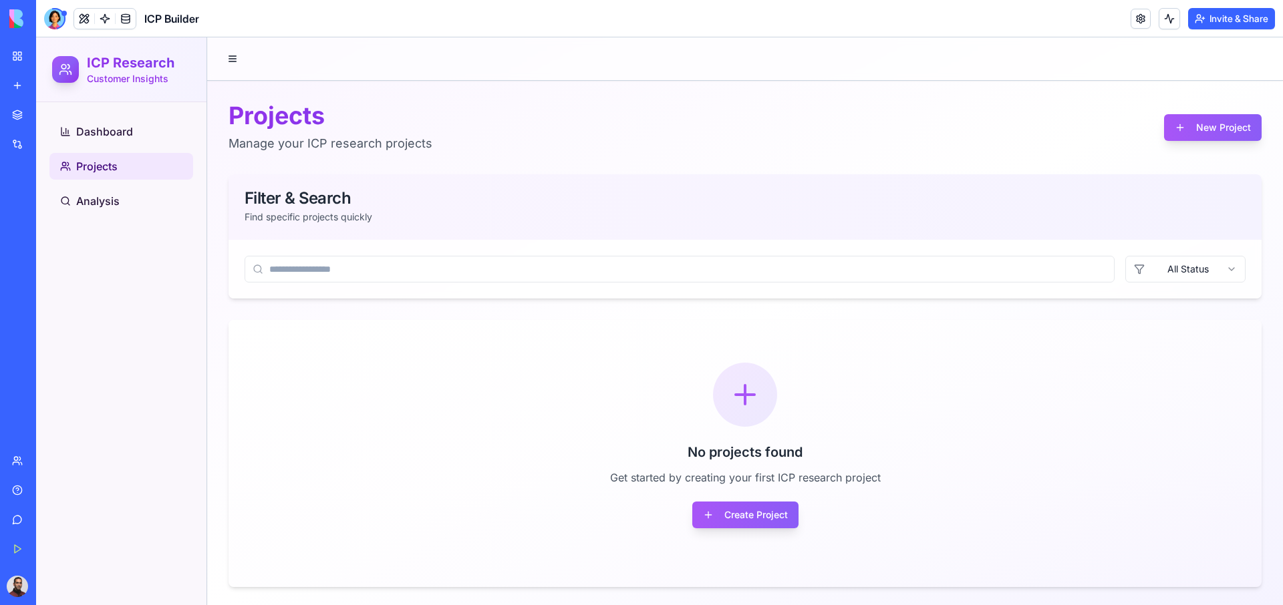
click at [49, 149] on div "Integrations" at bounding box center [40, 144] width 17 height 13
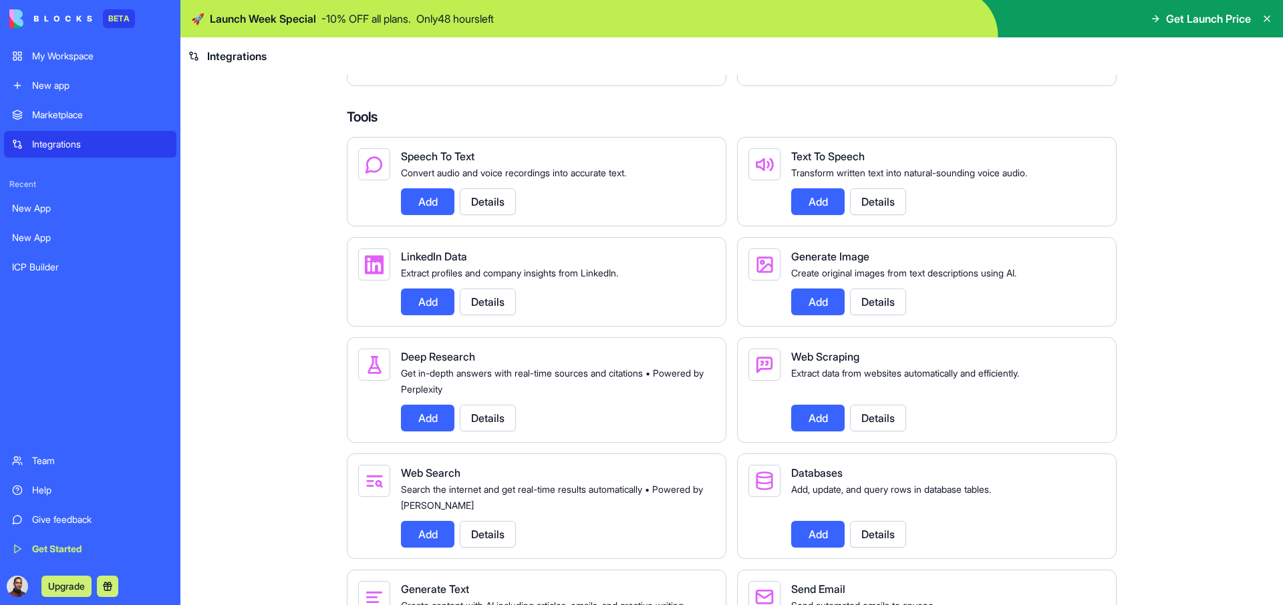
scroll to position [1292, 0]
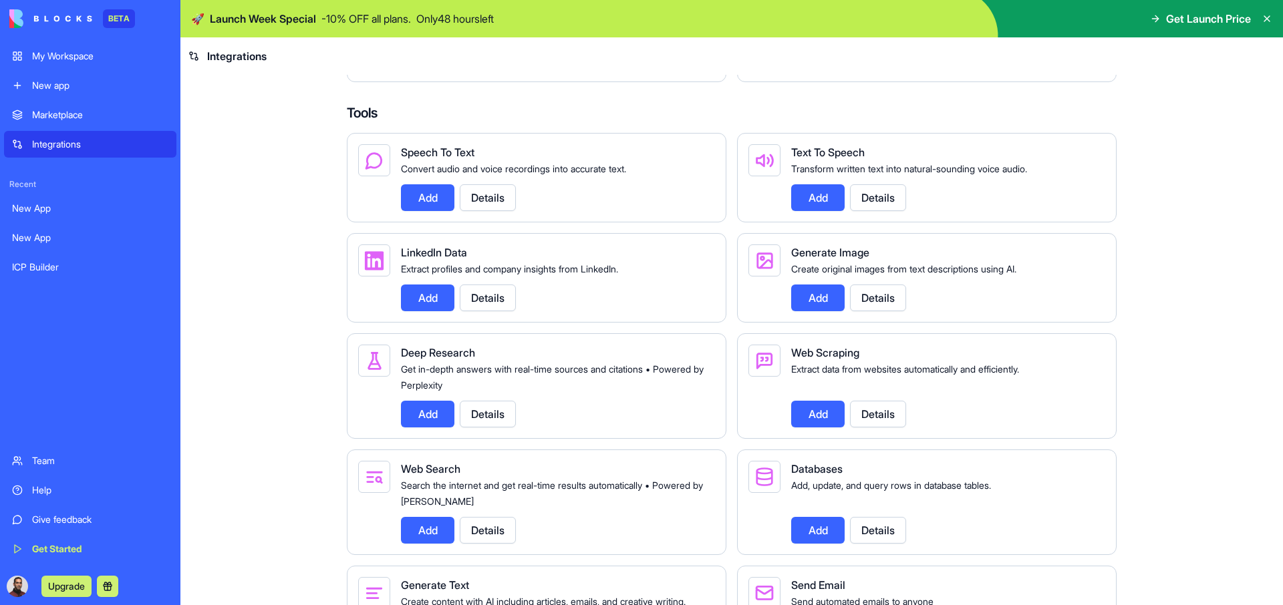
click at [404, 194] on div "Speech To Text Convert audio and voice recordings into accurate text. Add Detai…" at bounding box center [552, 177] width 303 height 67
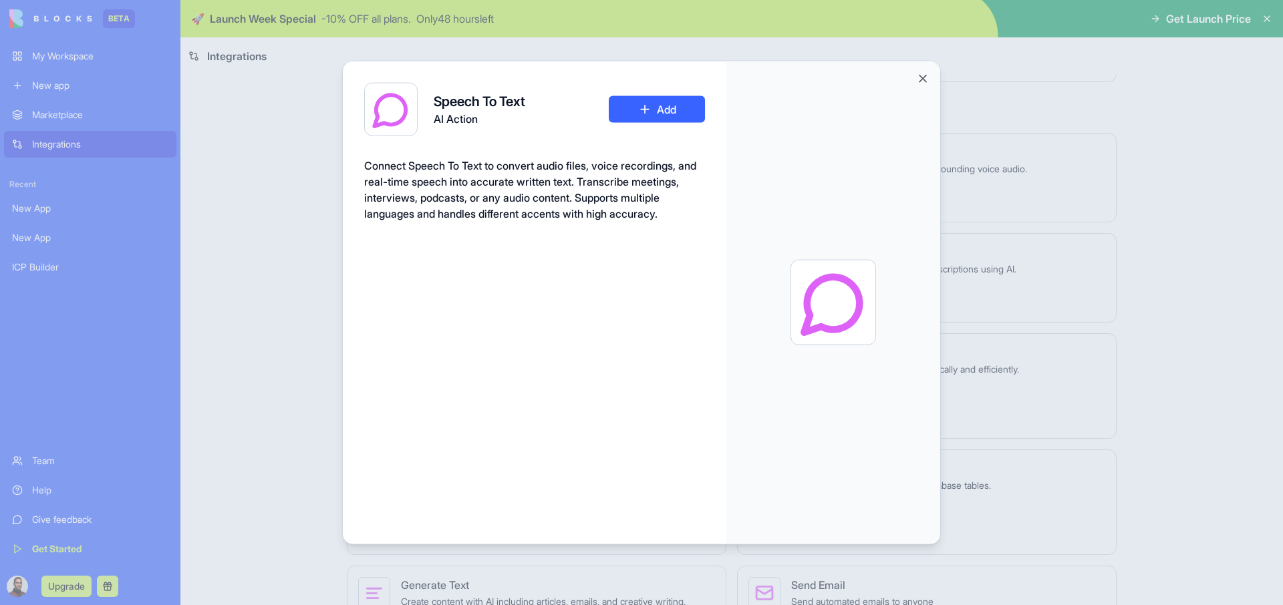
click at [649, 112] on button "Add" at bounding box center [657, 109] width 96 height 27
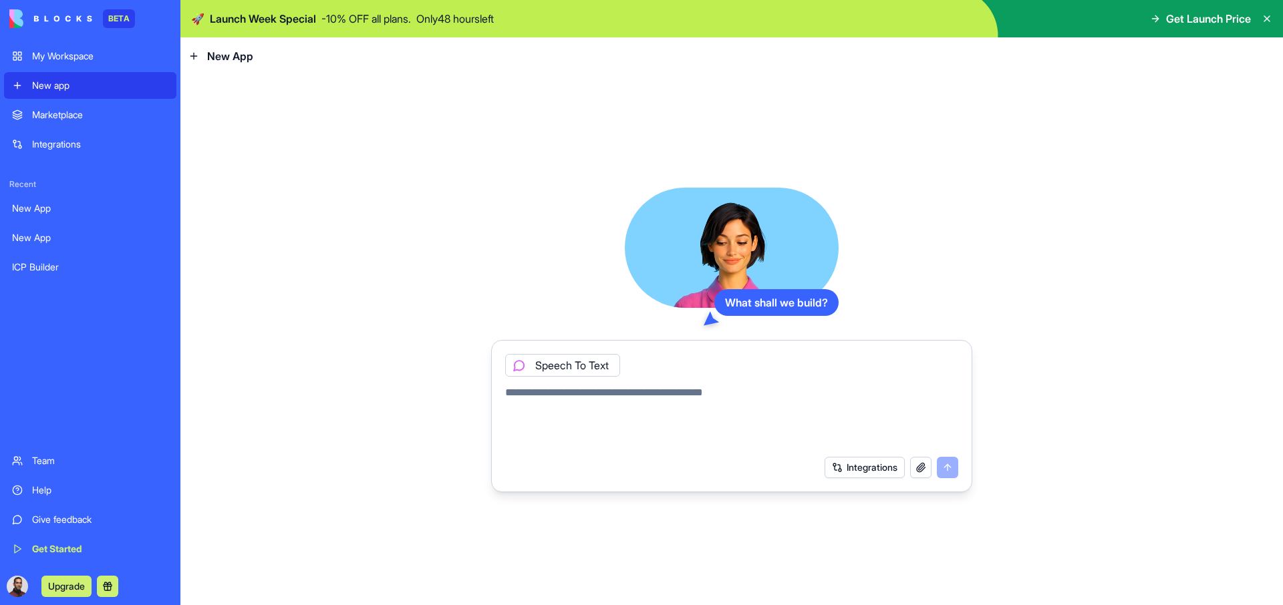
click at [83, 142] on div "Integrations" at bounding box center [100, 144] width 136 height 13
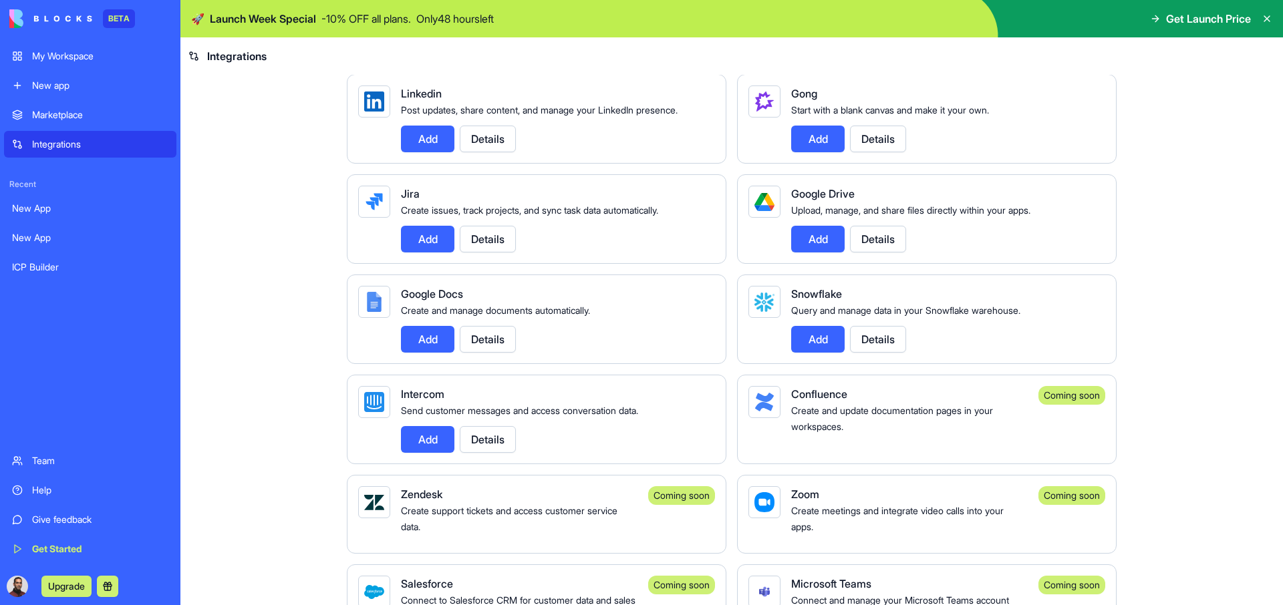
scroll to position [726, 0]
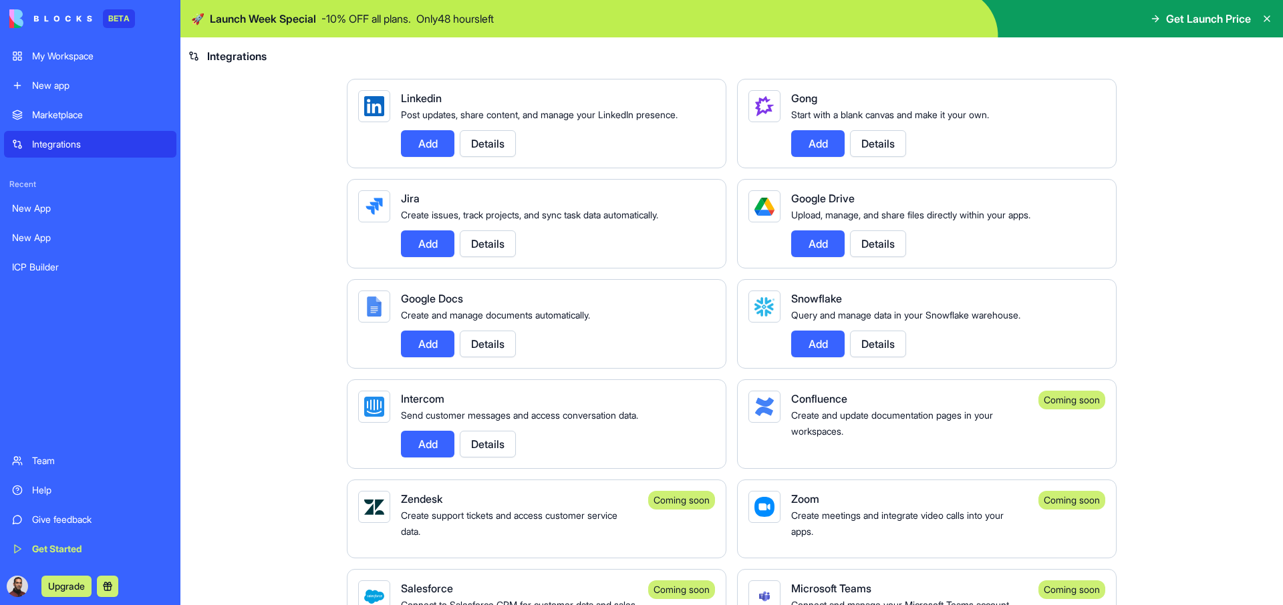
click at [821, 257] on button "Add" at bounding box center [817, 244] width 53 height 27
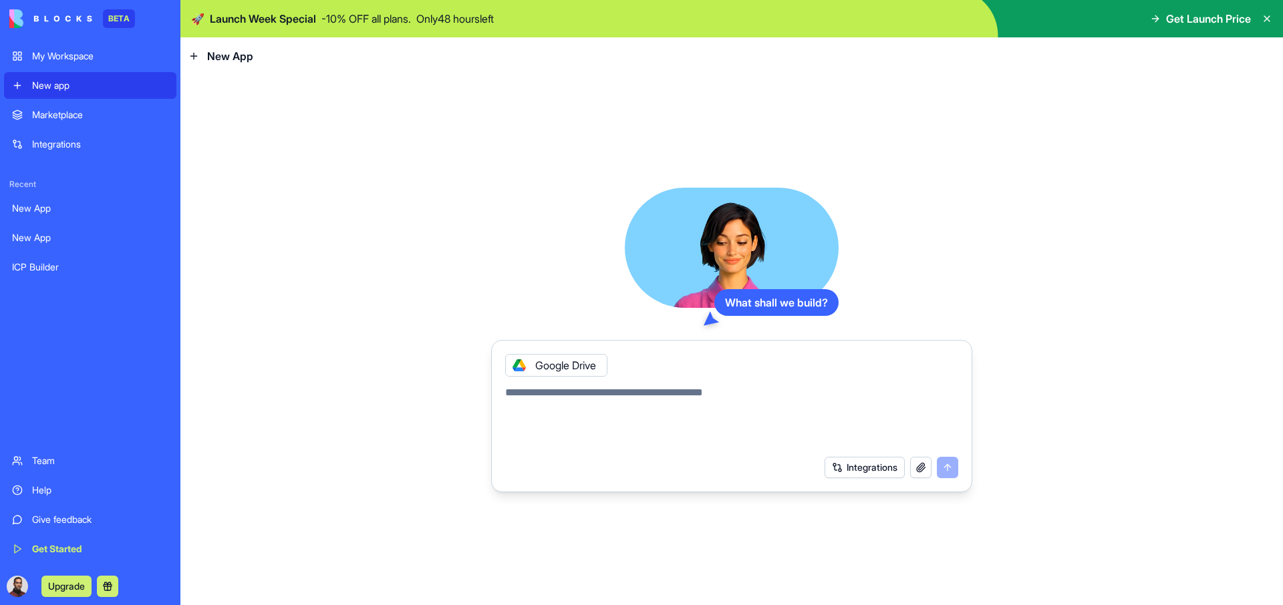
click at [91, 146] on div "Integrations" at bounding box center [100, 144] width 136 height 13
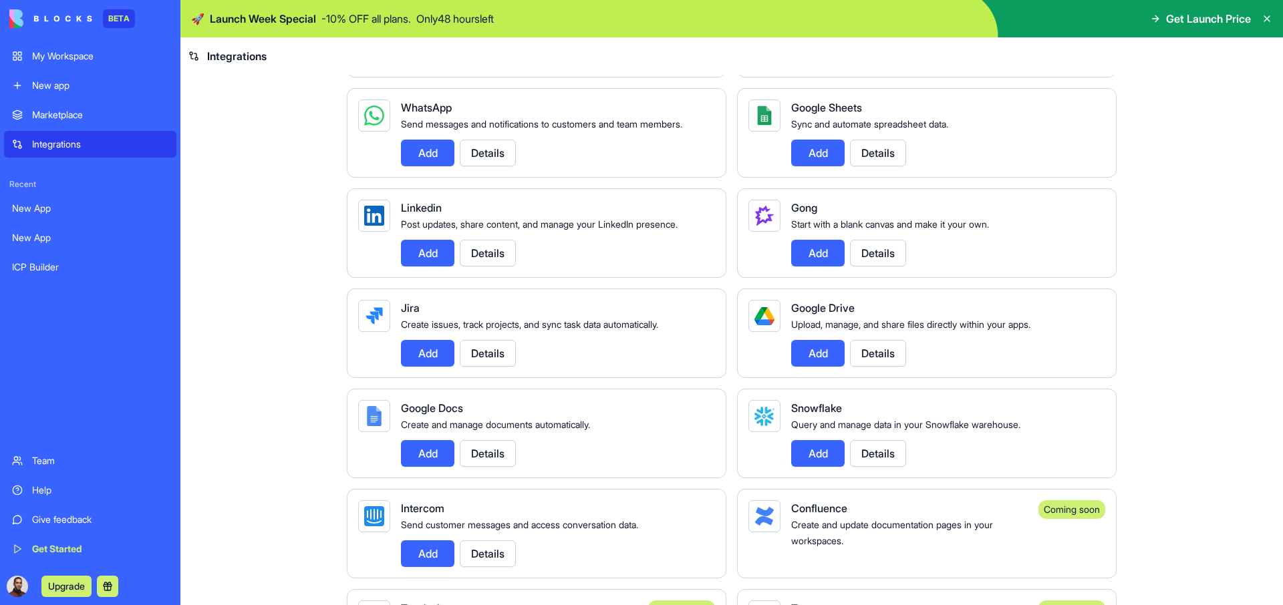
scroll to position [615, 0]
click at [493, 167] on button "Details" at bounding box center [488, 153] width 56 height 27
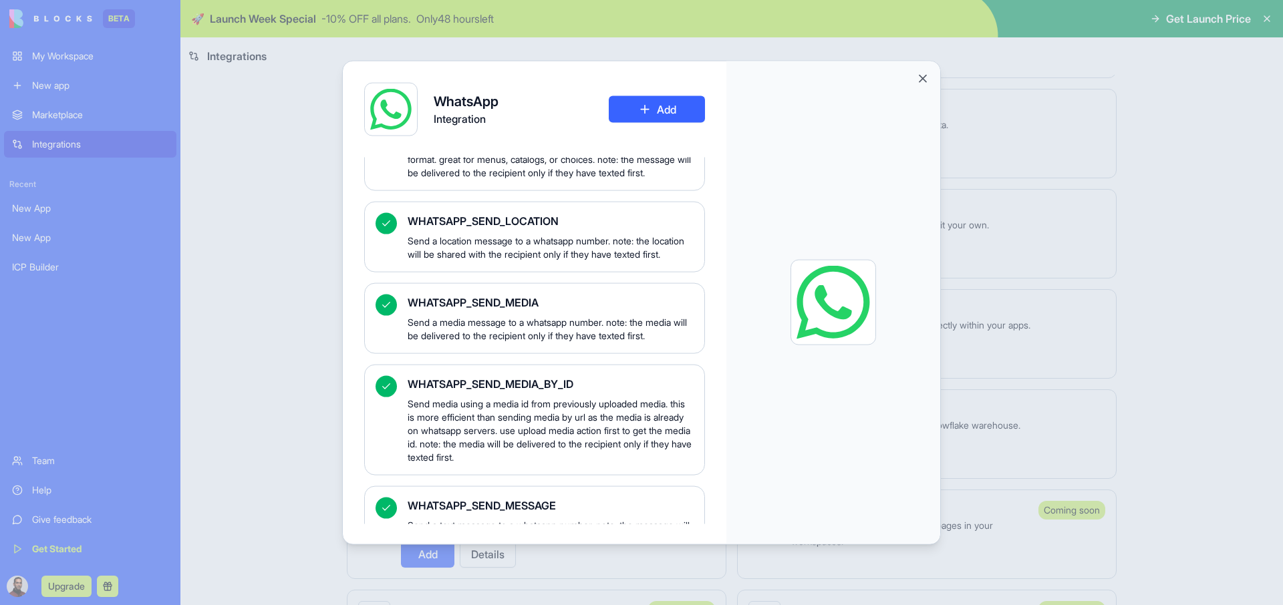
scroll to position [1284, 0]
click at [641, 116] on button "Add" at bounding box center [657, 109] width 96 height 27
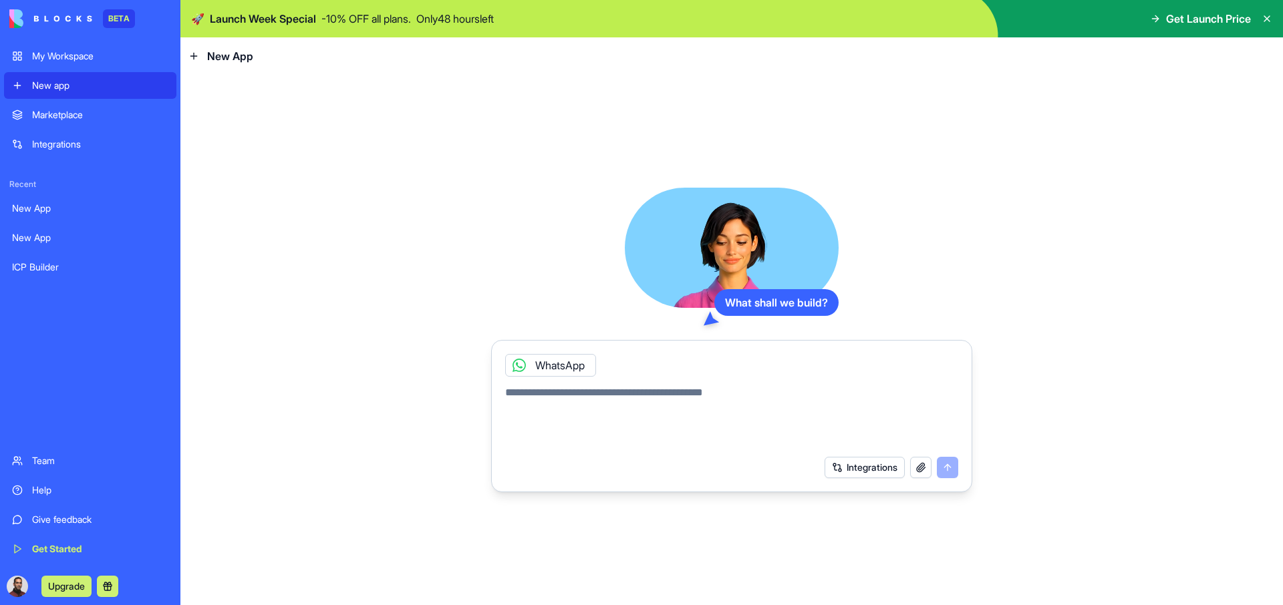
click at [870, 476] on button "Integrations" at bounding box center [865, 467] width 80 height 21
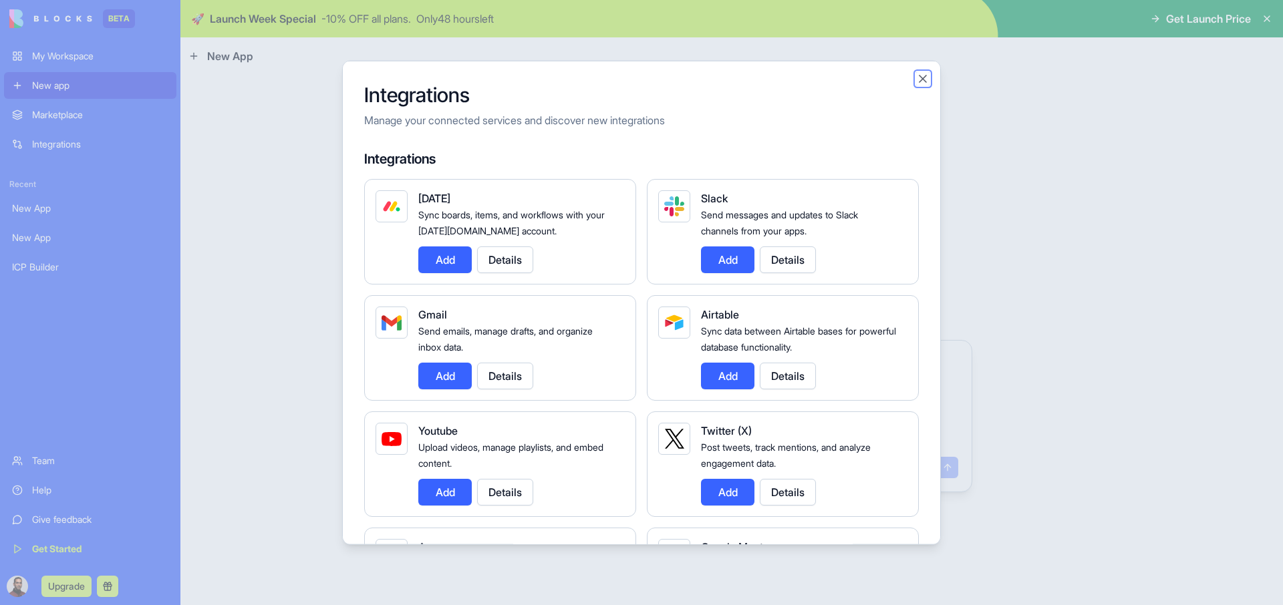
click at [923, 82] on button "Close" at bounding box center [922, 78] width 13 height 13
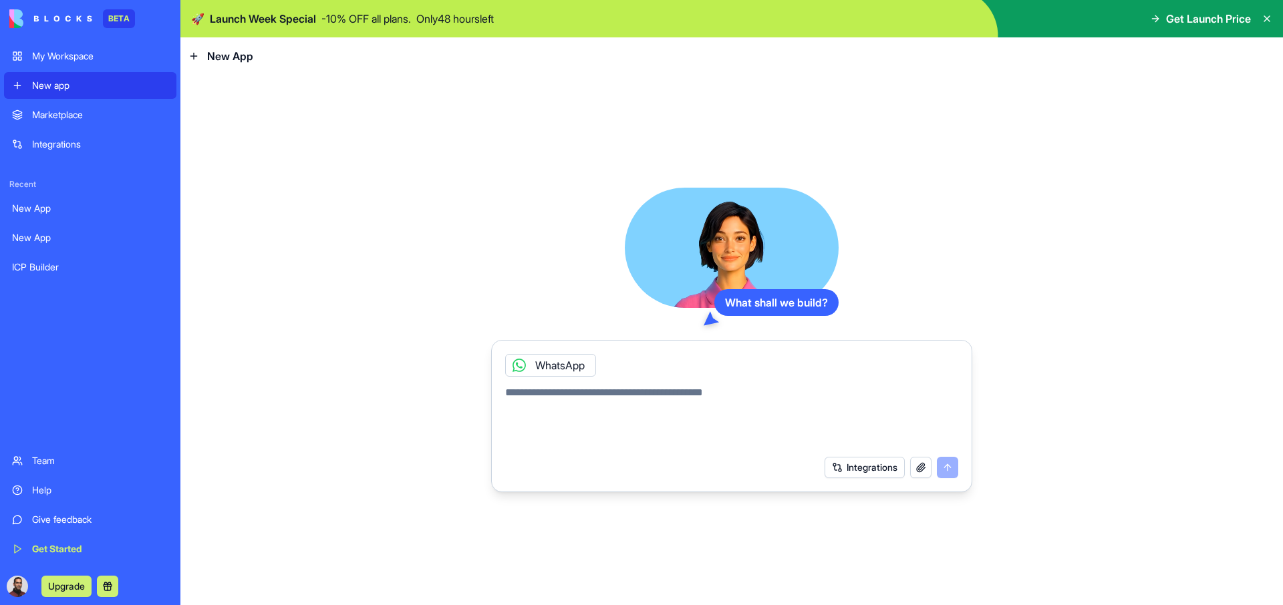
click at [927, 470] on button "button" at bounding box center [920, 467] width 21 height 21
click at [618, 428] on textarea at bounding box center [731, 417] width 453 height 64
type textarea "*"
type textarea "**********"
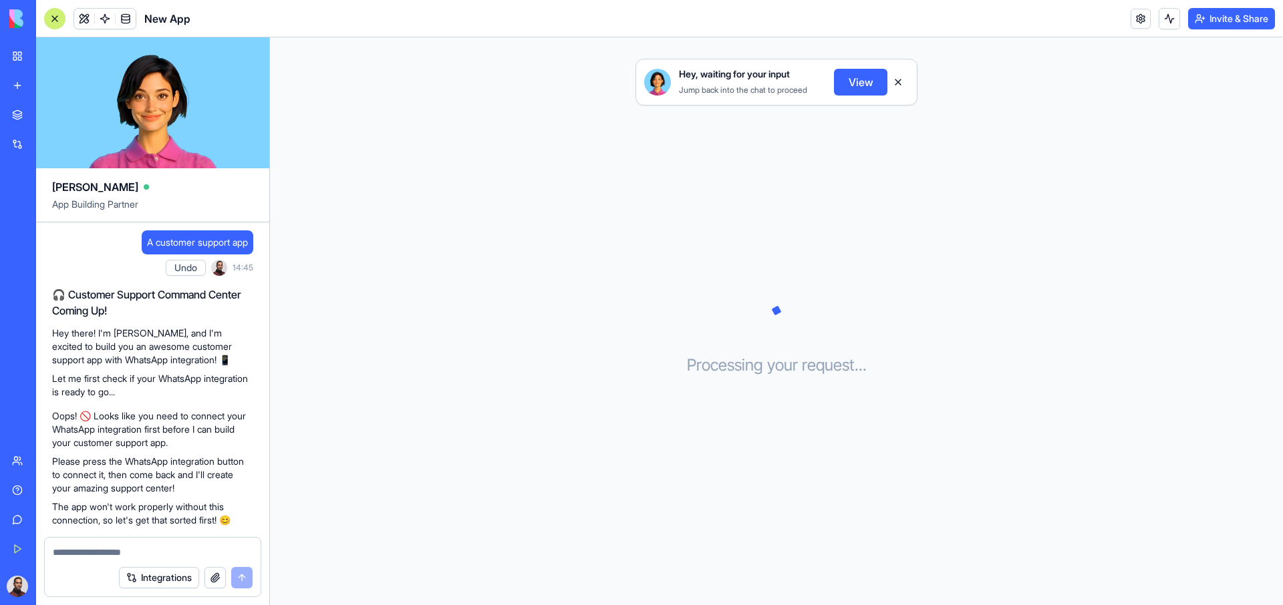
scroll to position [134, 0]
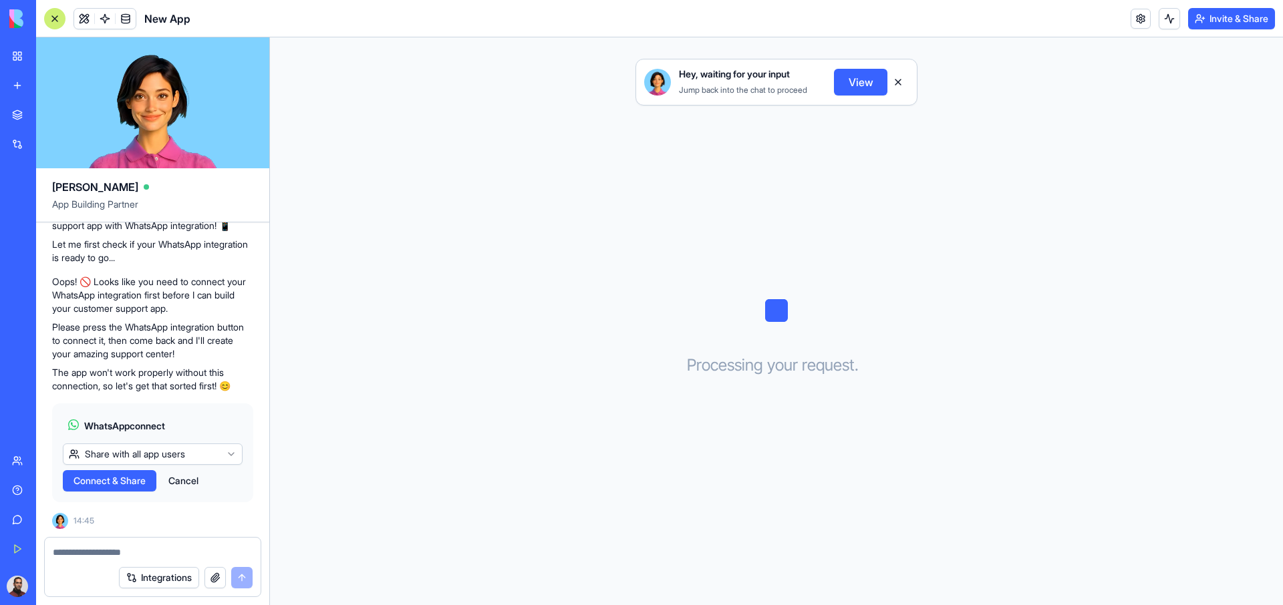
click at [154, 452] on html "BETA My Workspace New app Marketplace Integrations Recent New App TimeOff Manag…" at bounding box center [641, 302] width 1283 height 605
click at [89, 480] on span "Connect" at bounding box center [92, 480] width 37 height 13
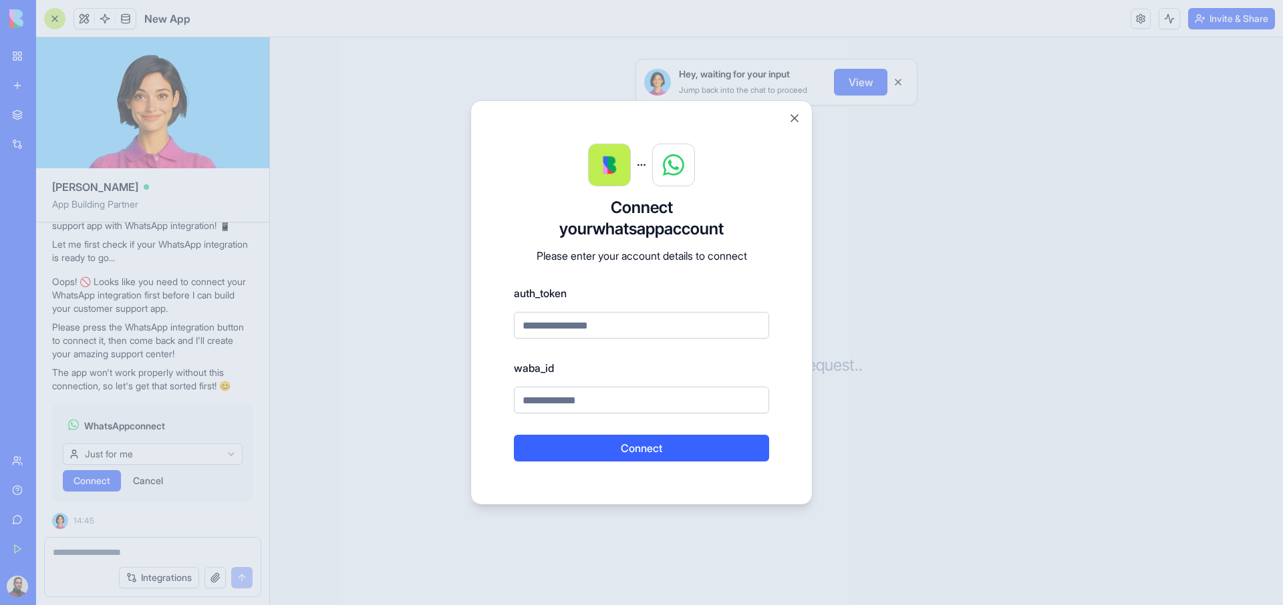
click at [523, 372] on label "waba_id" at bounding box center [641, 368] width 255 height 16
drag, startPoint x: 569, startPoint y: 370, endPoint x: 561, endPoint y: 370, distance: 7.4
click at [568, 370] on label "waba_id" at bounding box center [641, 368] width 255 height 16
drag, startPoint x: 561, startPoint y: 370, endPoint x: 456, endPoint y: 361, distance: 105.3
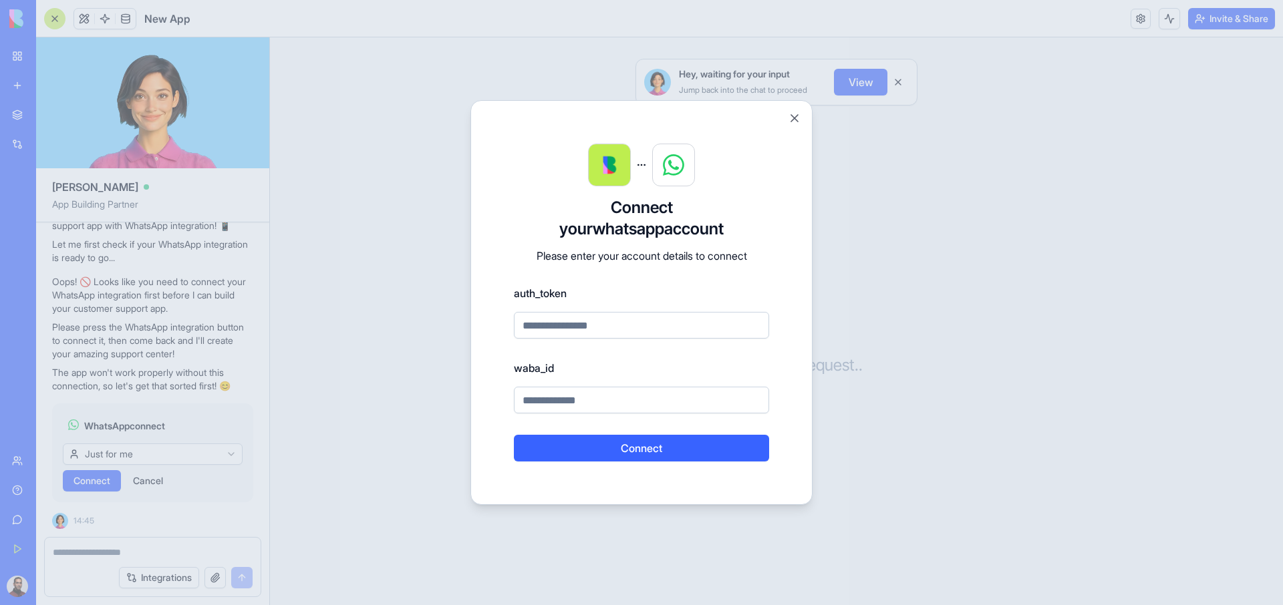
click at [454, 361] on body "BETA My Workspace New app Marketplace Integrations Recent New App TimeOff Manag…" at bounding box center [641, 302] width 1283 height 605
click at [801, 117] on button "Close" at bounding box center [794, 118] width 13 height 13
